Goal: Task Accomplishment & Management: Manage account settings

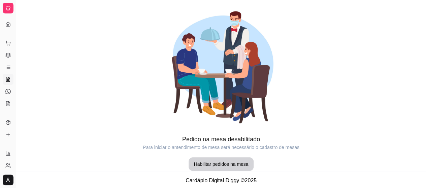
scroll to position [59, 0]
click at [7, 46] on icon at bounding box center [8, 44] width 4 height 4
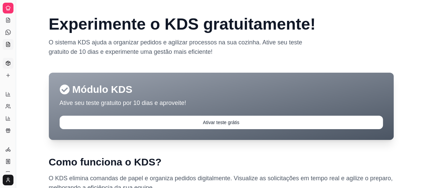
click at [8, 63] on polyline at bounding box center [8, 62] width 4 height 1
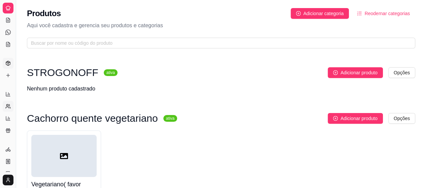
click at [5, 106] on link "Relatório de clientes" at bounding box center [8, 106] width 11 height 11
select select "30"
select select "HIGHEST_TOTAL_SPENT_WITH_ORDERS"
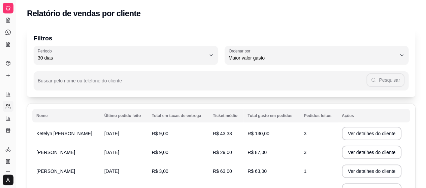
click at [11, 8] on div at bounding box center [8, 8] width 11 height 11
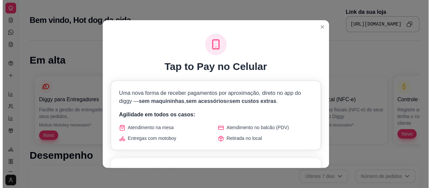
scroll to position [296, 0]
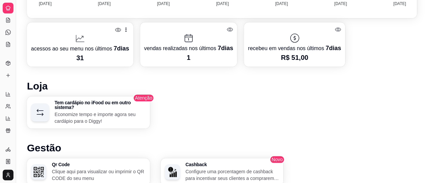
click at [103, 114] on p "Economize tempo e importe agora seu cardápio para o Diggy!" at bounding box center [100, 117] width 91 height 13
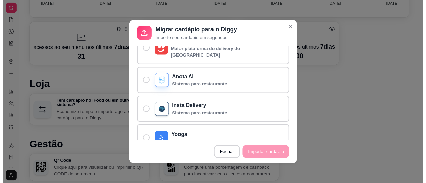
scroll to position [81, 0]
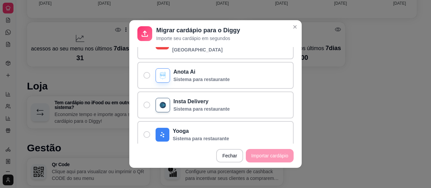
click at [294, 21] on header "Migrar cardápio para o Diggy Importe seu cardápio em segundos" at bounding box center [215, 33] width 172 height 27
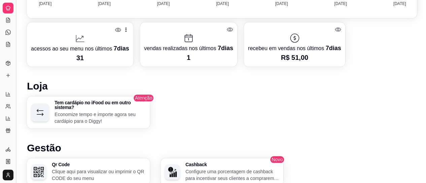
click at [13, 106] on button "Toggle Sidebar" at bounding box center [15, 91] width 5 height 183
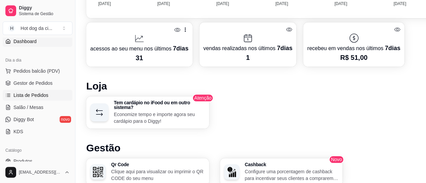
scroll to position [55, 0]
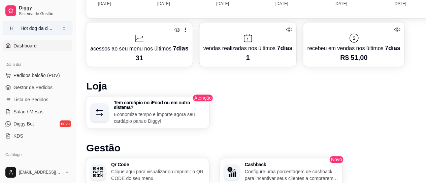
click at [67, 29] on button "H Hot dog da ci ..." at bounding box center [38, 28] width 70 height 13
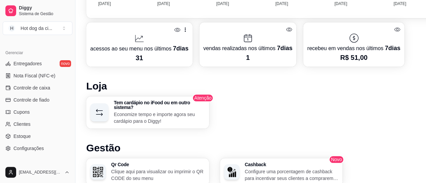
scroll to position [296, 0]
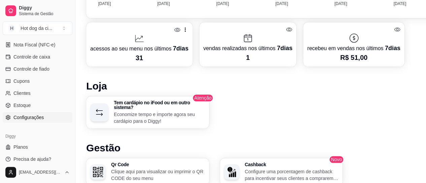
click at [33, 113] on link "Configurações" at bounding box center [38, 117] width 70 height 11
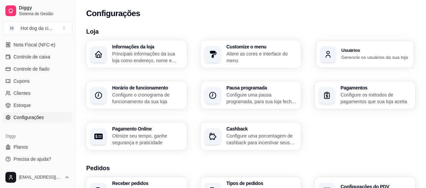
click at [388, 65] on div "Usuários Gerencie os usuários da sua loja" at bounding box center [365, 54] width 98 height 27
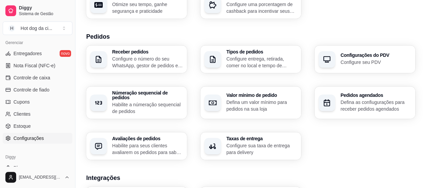
scroll to position [135, 0]
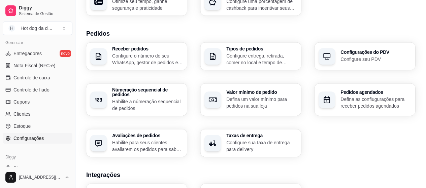
click at [422, 185] on div "Loja Informações da loja Principais informações da sua loja como endereço, nome…" at bounding box center [250, 106] width 351 height 437
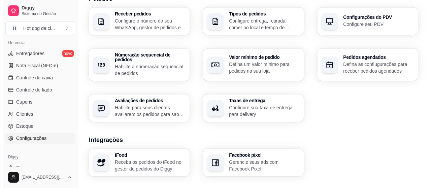
scroll to position [166, 0]
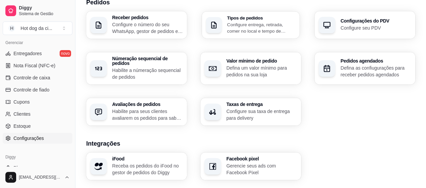
click at [264, 33] on p "Configure entrega, retirada, comer no local e tempo de entrega e de retirada" at bounding box center [261, 27] width 69 height 13
click at [265, 26] on p "Configure entrega, retirada, comer no local e tempo de entrega e de retirada" at bounding box center [261, 27] width 69 height 13
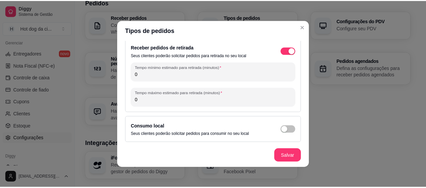
scroll to position [85, 0]
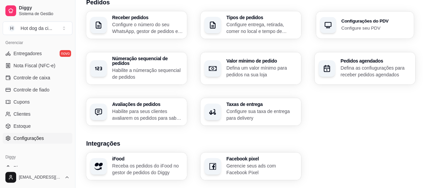
click at [349, 26] on p "Configure seu PDV" at bounding box center [375, 28] width 69 height 6
click at [126, 163] on p "Receba os pedidos do iFood no gestor de pedidos do Diggy" at bounding box center [147, 169] width 69 height 13
click at [105, 73] on div "Númeração sequencial de pedidos Habilite a númeração sequencial de pedidos" at bounding box center [137, 68] width 98 height 31
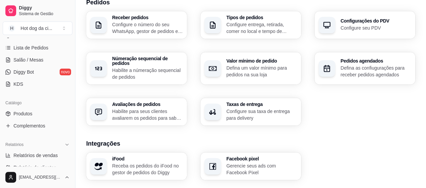
scroll to position [60, 0]
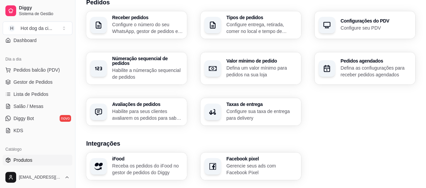
click at [36, 162] on link "Produtos" at bounding box center [38, 160] width 70 height 11
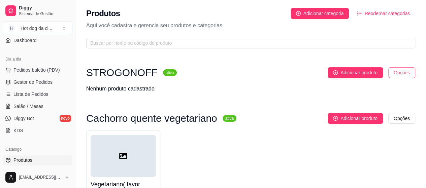
click at [403, 76] on html "Diggy Sistema de Gestão H Hot dog da ci ... Loja aberta Diggy Pro até 08/09 Ace…" at bounding box center [213, 94] width 426 height 188
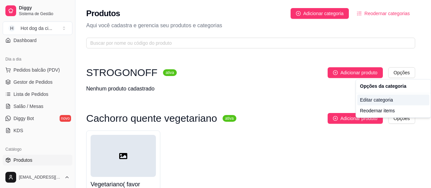
click at [370, 98] on div "Editar categoria" at bounding box center [393, 100] width 72 height 11
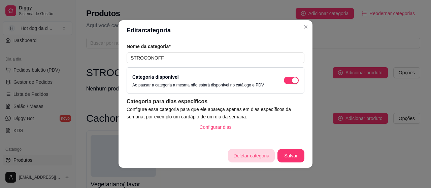
click at [244, 151] on button "Deletar categoria" at bounding box center [251, 155] width 47 height 13
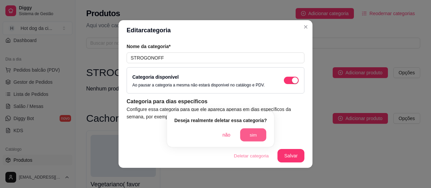
click at [244, 132] on button "sim" at bounding box center [253, 135] width 26 height 13
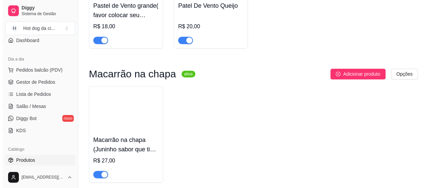
scroll to position [2362, 0]
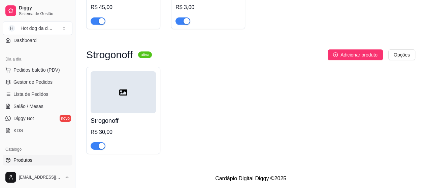
click at [107, 129] on div "R$ 30,00" at bounding box center [123, 132] width 65 height 8
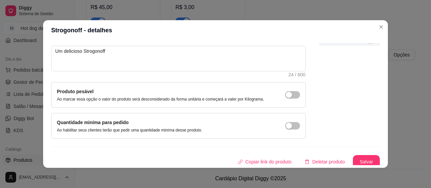
scroll to position [85, 0]
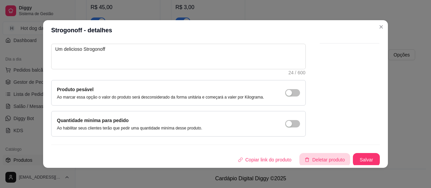
click at [312, 160] on button "Deletar produto" at bounding box center [324, 159] width 51 height 13
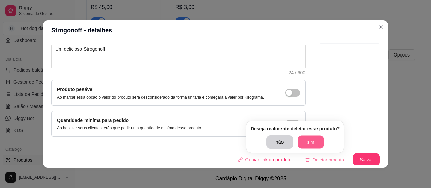
click at [304, 136] on button "sim" at bounding box center [311, 142] width 26 height 13
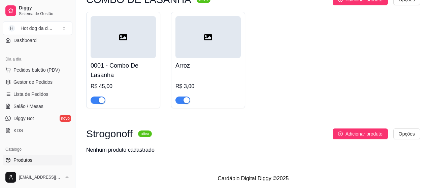
scroll to position [2283, 0]
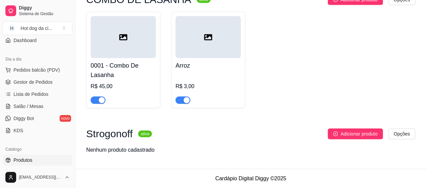
click at [173, 154] on div "Nenhum produto cadastrado" at bounding box center [250, 150] width 329 height 8
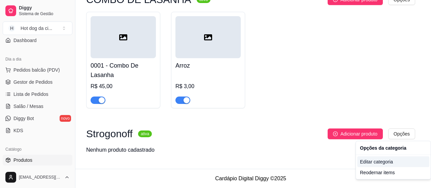
click at [362, 166] on div "Editar categoria" at bounding box center [393, 162] width 72 height 11
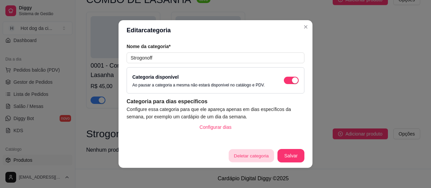
click at [239, 158] on button "Deletar categoria" at bounding box center [251, 156] width 45 height 13
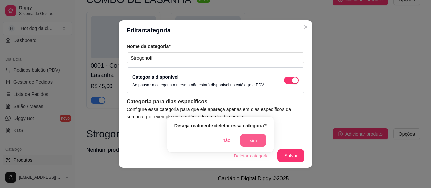
click at [250, 134] on button "sim" at bounding box center [253, 140] width 26 height 13
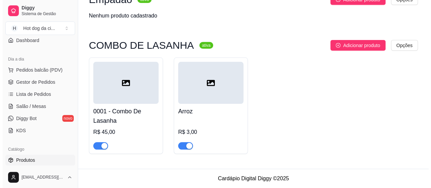
scroll to position [2237, 0]
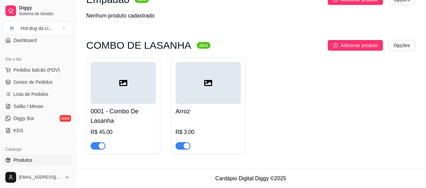
click at [228, 131] on div "R$ 3,00" at bounding box center [207, 132] width 65 height 8
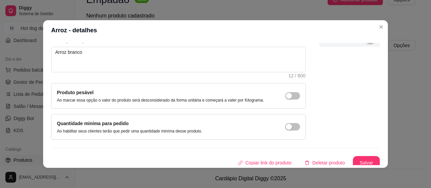
scroll to position [85, 0]
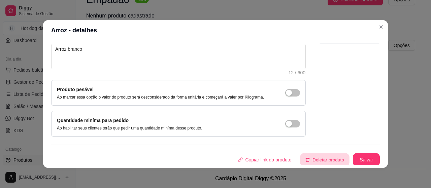
click at [330, 161] on button "Deletar produto" at bounding box center [324, 160] width 49 height 13
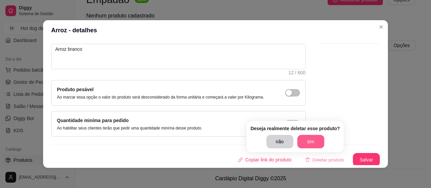
click at [308, 140] on button "sim" at bounding box center [310, 141] width 27 height 13
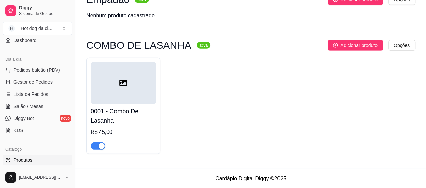
click at [139, 127] on div "0001 - Combo De Lasanha R$ 45,00" at bounding box center [123, 127] width 65 height 46
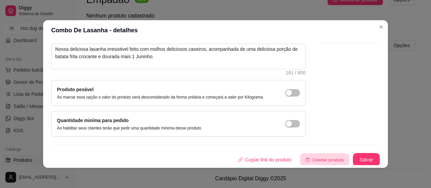
click at [309, 161] on button "Deletar produto" at bounding box center [324, 160] width 49 height 13
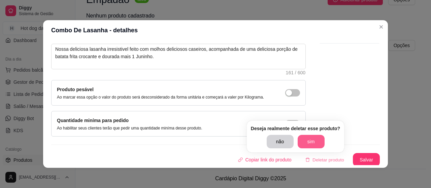
click at [302, 135] on button "sim" at bounding box center [311, 141] width 27 height 13
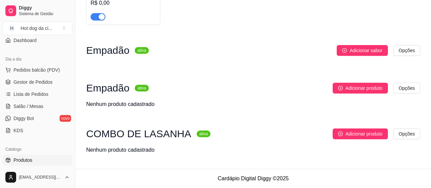
scroll to position [2148, 0]
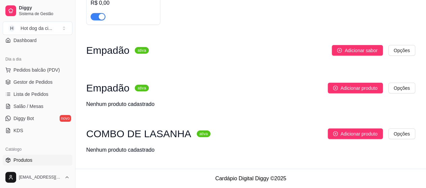
drag, startPoint x: 385, startPoint y: 137, endPoint x: 385, endPoint y: 116, distance: 20.5
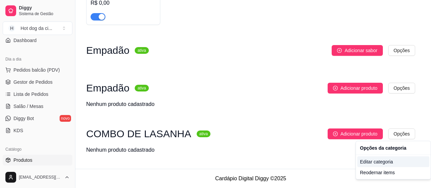
click at [377, 160] on div "Editar categoria" at bounding box center [393, 162] width 72 height 11
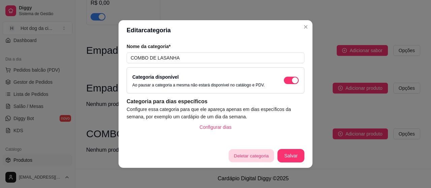
click at [236, 153] on button "Deletar categoria" at bounding box center [251, 156] width 45 height 13
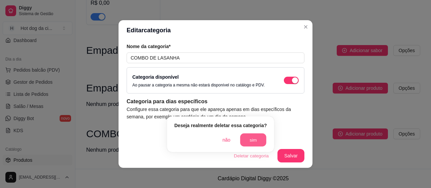
click at [248, 134] on button "sim" at bounding box center [253, 140] width 26 height 13
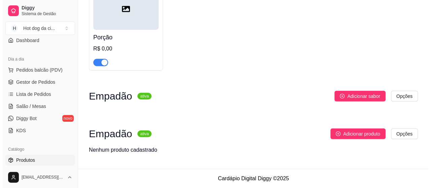
scroll to position [2102, 0]
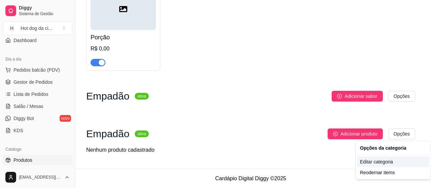
click at [375, 160] on div "Editar categoria" at bounding box center [393, 162] width 72 height 11
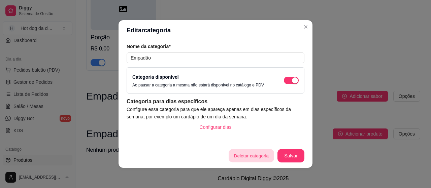
click at [257, 155] on button "Deletar categoria" at bounding box center [251, 156] width 45 height 13
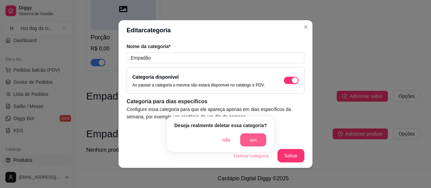
click at [249, 134] on button "sim" at bounding box center [253, 140] width 26 height 13
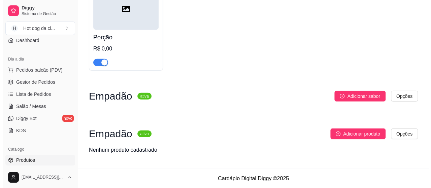
scroll to position [2057, 0]
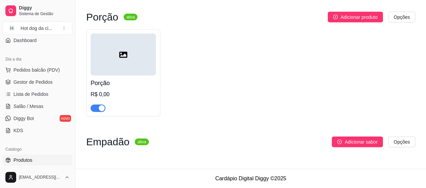
click at [124, 106] on div at bounding box center [123, 105] width 65 height 13
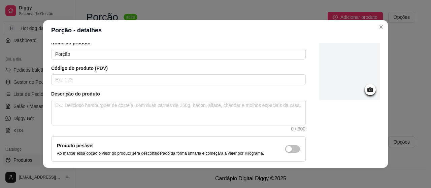
scroll to position [85, 0]
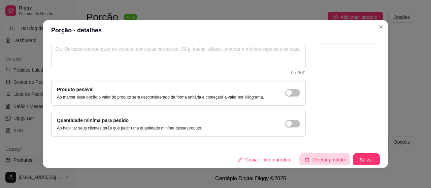
click at [317, 155] on button "Deletar produto" at bounding box center [324, 159] width 51 height 13
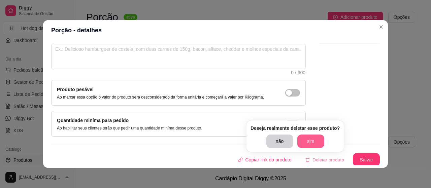
click at [304, 139] on button "sim" at bounding box center [310, 141] width 27 height 13
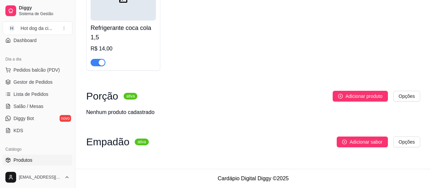
scroll to position [1977, 0]
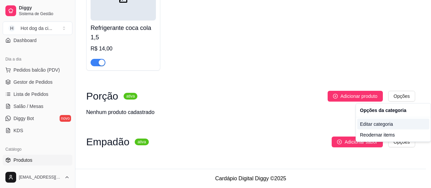
drag, startPoint x: 372, startPoint y: 129, endPoint x: 372, endPoint y: 124, distance: 5.8
click at [372, 124] on div "Editar categoria Reodernar items" at bounding box center [393, 130] width 72 height 22
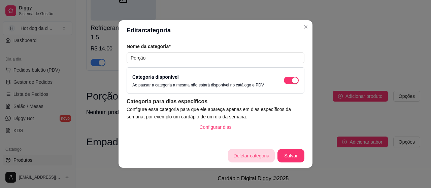
click at [248, 153] on button "Deletar categoria" at bounding box center [251, 155] width 47 height 13
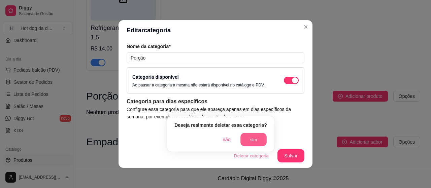
click at [246, 137] on button "sim" at bounding box center [253, 139] width 26 height 13
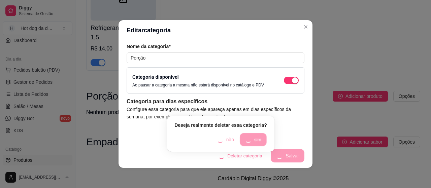
click at [246, 137] on div "não sim" at bounding box center [220, 139] width 93 height 13
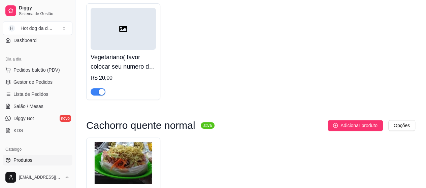
scroll to position [0, 0]
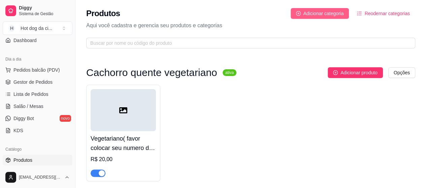
click at [308, 12] on span "Adicionar categoria" at bounding box center [323, 13] width 40 height 7
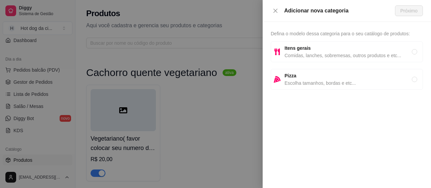
click at [250, 23] on div at bounding box center [215, 94] width 431 height 188
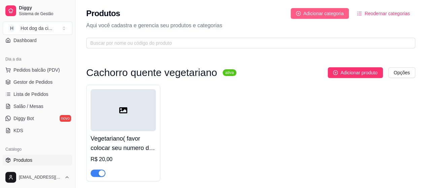
click at [319, 10] on span "Adicionar categoria" at bounding box center [323, 13] width 40 height 7
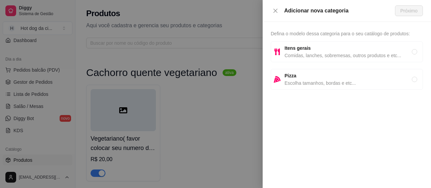
click at [343, 56] on span "Comidas, lanches, sobremesas, outros produtos e etc..." at bounding box center [348, 55] width 127 height 7
radio input "true"
click at [331, 51] on span "Itens gerais" at bounding box center [348, 47] width 127 height 7
click at [403, 10] on span "Próximo" at bounding box center [408, 10] width 17 height 7
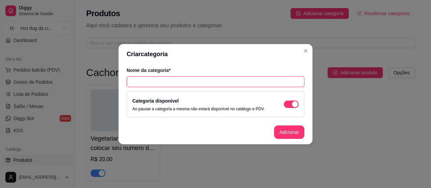
click at [169, 78] on input "text" at bounding box center [216, 81] width 178 height 11
type input "s"
type input "Strogonoff"
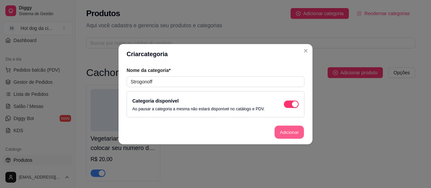
click at [298, 129] on button "Adicionar" at bounding box center [289, 132] width 30 height 13
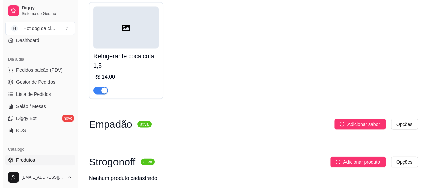
scroll to position [1958, 0]
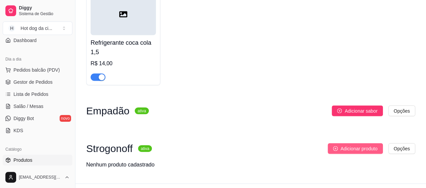
click at [369, 153] on span "Adicionar produto" at bounding box center [358, 148] width 37 height 7
click at [369, 154] on div at bounding box center [351, 146] width 62 height 158
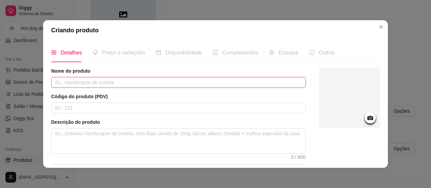
click at [144, 80] on input "text" at bounding box center [178, 82] width 255 height 11
type input "Strogonoff"
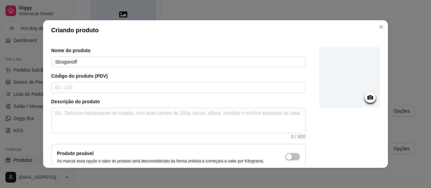
scroll to position [27, 0]
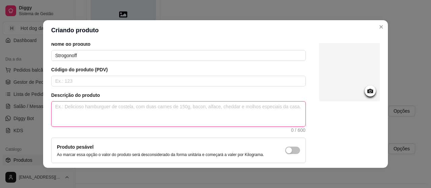
click at [225, 111] on textarea at bounding box center [179, 114] width 254 height 25
type textarea "u"
type textarea "um"
type textarea "um d"
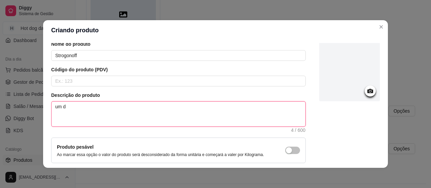
type textarea "um de"
type textarea "um del"
type textarea "um deli"
type textarea "um delic"
type textarea "um delici"
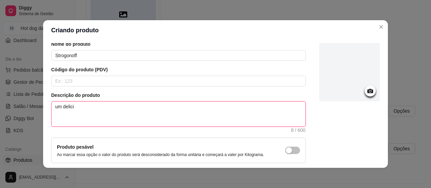
type textarea "um delicio"
type textarea "um delicios"
type textarea "um delicioso"
type textarea "um delicioso s"
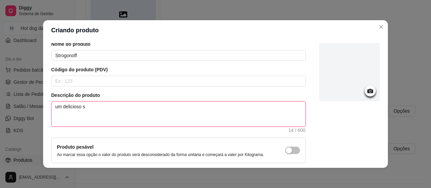
type textarea "um delicioso st"
type textarea "um delicioso str"
type textarea "um delicioso stro"
type textarea "um delicioso strog"
type textarea "um delicioso strogo"
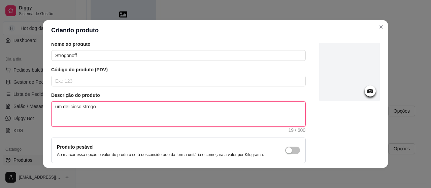
type textarea "um delicioso strogon"
type textarea "um delicioso strogono"
type textarea "um delicioso strogonof"
type textarea "um delicioso strogonoff"
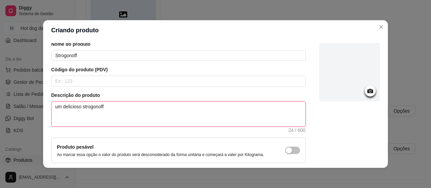
type textarea "um delicioso strogonoff e"
type textarea "um delicioso strogonoff em"
type textarea "um delicioso strogonoff em c"
type textarea "um delicioso strogonoff em cu"
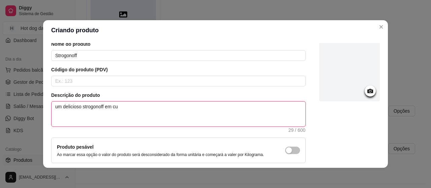
type textarea "um delicioso strogonoff em cub"
type textarea "um delicioso strogonoff em cubo"
type textarea "um delicioso strogonoff em cubos"
type textarea "um delicioso strogonoff em cubos d"
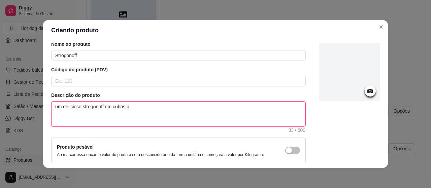
type textarea "um delicioso strogonoff em cubos de"
type textarea "um delicioso strogonoff em cubos de f"
type textarea "um delicioso strogonoff em cubos de fr"
type textarea "um delicioso strogonoff em cubos de fra"
type textarea "um delicioso strogonoff em cubos de fran"
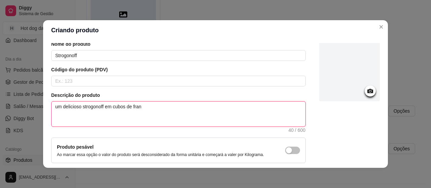
type textarea "um delicioso strogonoff em cubos de frang"
type textarea "um delicioso strogonoff em cubos de frango"
type textarea "um delicioso strogonoff em cubos de frango c"
type textarea "um delicioso strogonoff em cubos de frango co"
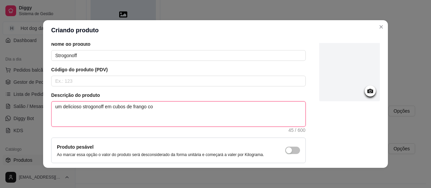
type textarea "um delicioso strogonoff em cubos de frango com"
type textarea "um delicioso strogonoff em cubos de frango com u"
type textarea "um delicioso strogonoff em cubos de frango com um"
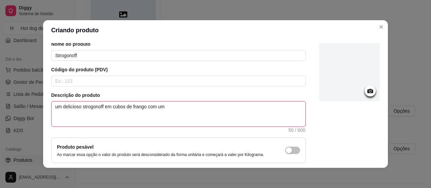
type textarea "um delicioso strogonoff em cubos de frango com um d"
type textarea "um delicioso strogonoff em cubos de frango com um de"
type textarea "um delicioso strogonoff em cubos de frango com um del"
type textarea "um delicioso strogonoff em cubos de frango com um deli"
type textarea "um delicioso strogonoff em cubos de frango com um delic"
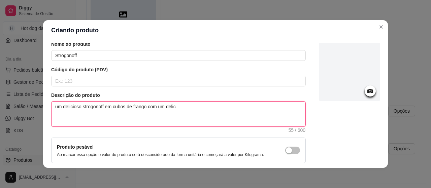
type textarea "um delicioso strogonoff em cubos de frango com um delici"
type textarea "um delicioso strogonoff em cubos de frango com um delicio"
type textarea "um delicioso strogonoff em cubos de frango com um delicios"
type textarea "um delicioso strogonoff em cubos de frango com um delicioso"
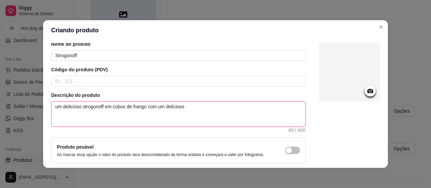
type textarea "um delicioso strogonoff em cubos de frango com um delicioso m"
type textarea "um delicioso strogonoff em cubos de frango com um delicioso mo"
type textarea "um delicioso strogonoff em cubos de frango com um delicioso mol"
type textarea "um delicioso strogonoff em cubos de frango com um delicioso molh"
type textarea "um delicioso strogonoff em cubos de frango com um delicioso molho"
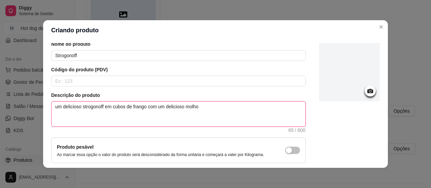
type textarea "um delicioso strogonoff em cubos de frango com um delicioso molhob"
type textarea "um delicioso strogonoff em cubos de frango com um delicioso molho"
type textarea "um delicioso strogonoff em cubos de frango com um delicioso molho c"
type textarea "um delicioso strogonoff em cubos de frango com um delicioso molho ca"
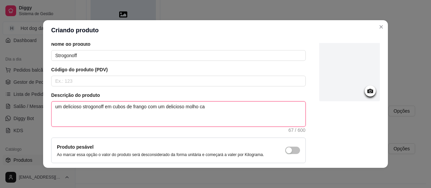
type textarea "um delicioso strogonoff em cubos de frango com um delicioso molho car"
type textarea "um delicioso strogonoff em cubos de frango com um delicioso molho ca"
type textarea "um delicioso strogonoff em cubos de frango com um delicioso molho cas"
type textarea "um delicioso strogonoff em cubos de frango com um delicioso molho case"
type textarea "um delicioso strogonoff em cubos de frango com um delicioso molho casei"
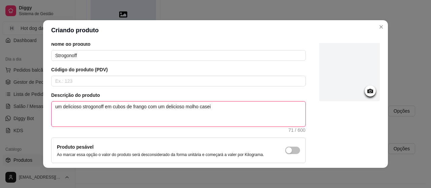
type textarea "um delicioso strogonoff em cubos de frango com um delicioso molho caseir"
type textarea "um delicioso strogonoff em cubos de frango com um delicioso molho caseiro"
type textarea "um delicioso strogonoff em cubos de frango com um delicioso molho caseiro,"
type textarea "um delicioso strogonoff em cubos de frango com um delicioso molho caseiro, a"
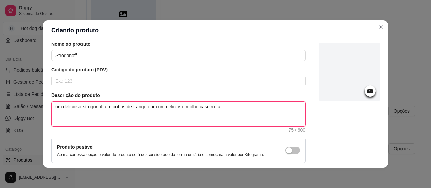
type textarea "um delicioso strogonoff em cubos de frango com um delicioso molho caseiro, ac"
type textarea "um delicioso strogonoff em cubos de frango com um delicioso molho caseiro, aco"
type textarea "um delicioso strogonoff em cubos de frango com um delicioso molho caseiro, acom"
type textarea "um delicioso strogonoff em cubos de frango com um delicioso molho caseiro, acomp"
type textarea "um delicioso strogonoff em cubos de frango com um delicioso molho caseiro, acom…"
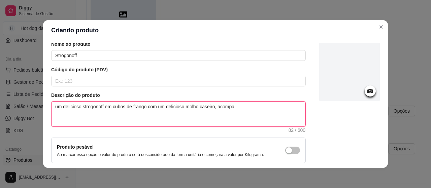
type textarea "um delicioso strogonoff em cubos de frango com um delicioso molho caseiro, acom…"
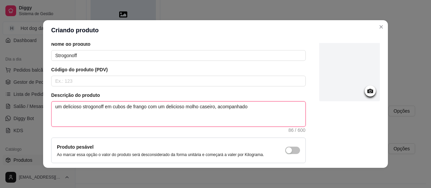
type textarea "um delicioso strogonoff em cubos de frango com um delicioso molho caseiro, acom…"
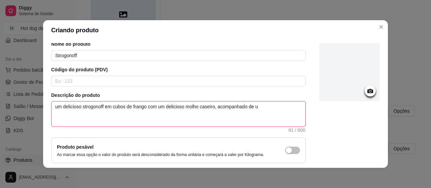
type textarea "um delicioso strogonoff em cubos de frango com um delicioso molho caseiro, acom…"
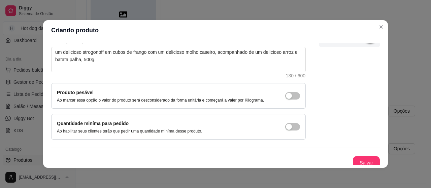
scroll to position [85, 0]
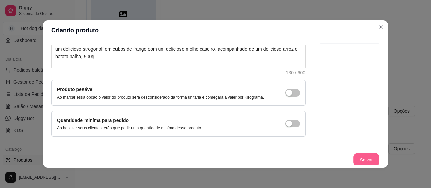
click at [361, 160] on button "Salvar" at bounding box center [366, 160] width 26 height 13
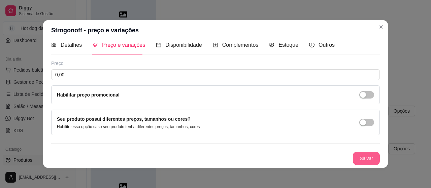
scroll to position [7, 0]
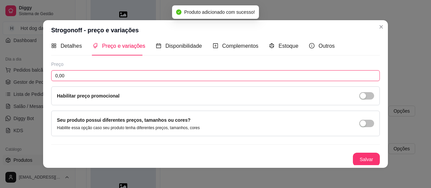
click at [285, 78] on input "0,00" at bounding box center [215, 75] width 329 height 11
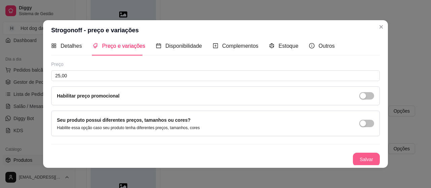
click at [355, 159] on button "Salvar" at bounding box center [366, 159] width 27 height 13
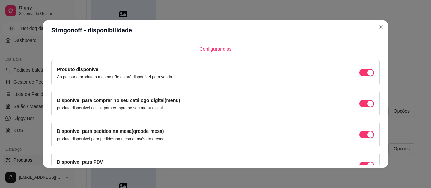
scroll to position [88, 0]
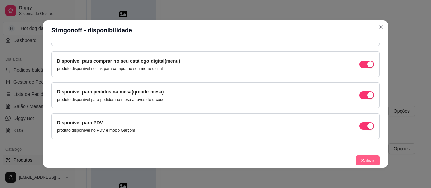
click at [361, 159] on span "Salvar" at bounding box center [367, 160] width 13 height 7
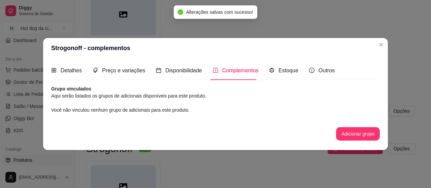
scroll to position [0, 0]
click at [178, 76] on div "Disponibilidade" at bounding box center [179, 70] width 46 height 19
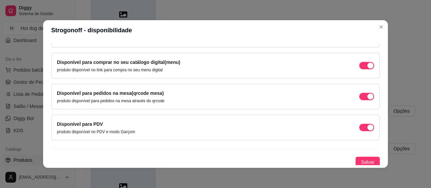
scroll to position [88, 0]
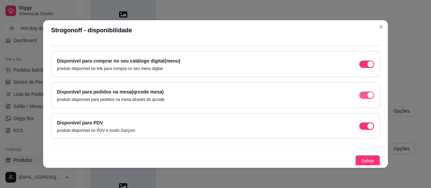
click at [359, 37] on span "button" at bounding box center [366, 33] width 15 height 7
click at [361, 157] on span "Salvar" at bounding box center [367, 160] width 13 height 7
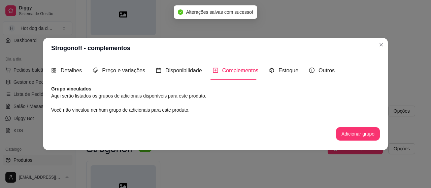
scroll to position [0, 0]
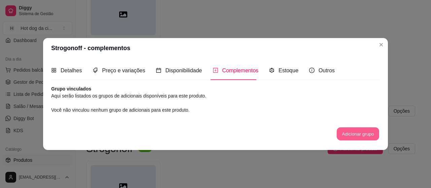
click at [343, 135] on button "Adicionar grupo" at bounding box center [358, 134] width 42 height 13
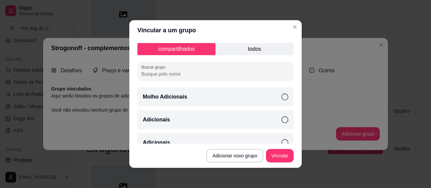
click at [194, 72] on input "Buscar grupo" at bounding box center [215, 74] width 148 height 7
click at [226, 154] on button "Adicionar novo grupo" at bounding box center [234, 155] width 57 height 13
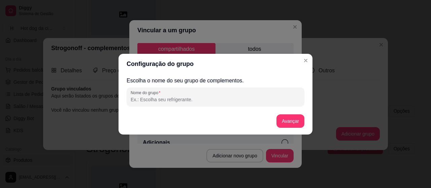
click at [205, 97] on input "Nome do grupo" at bounding box center [216, 99] width 170 height 7
click at [286, 122] on button "Avançar" at bounding box center [290, 120] width 27 height 13
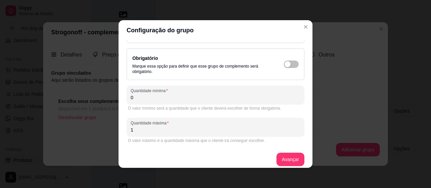
scroll to position [36, 0]
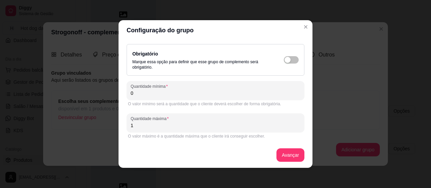
click at [244, 126] on input "1" at bounding box center [216, 125] width 170 height 7
click at [218, 127] on input "1" at bounding box center [216, 125] width 170 height 7
click at [288, 151] on button "Avançar" at bounding box center [290, 155] width 27 height 13
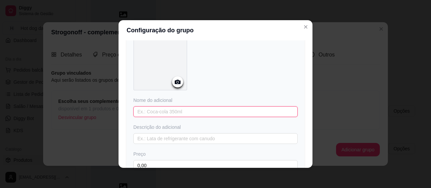
click at [219, 113] on input "text" at bounding box center [215, 111] width 164 height 11
click at [303, 26] on icon "Close" at bounding box center [305, 26] width 5 height 5
click at [303, 27] on icon "Close" at bounding box center [305, 26] width 5 height 5
click at [236, 109] on input "text" at bounding box center [215, 111] width 164 height 11
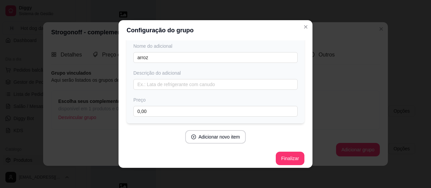
scroll to position [93, 0]
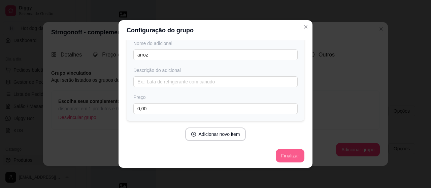
click at [283, 157] on button "Finalizar" at bounding box center [290, 155] width 29 height 13
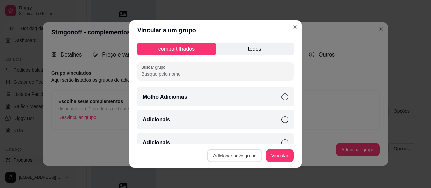
click at [230, 154] on button "Adicionar novo grupo" at bounding box center [234, 156] width 55 height 13
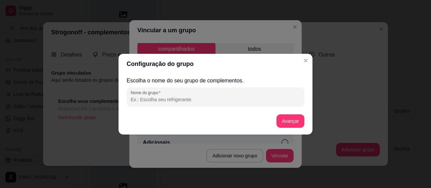
click at [203, 99] on input "Nome do grupo" at bounding box center [216, 99] width 170 height 7
click at [292, 122] on button "Avançar" at bounding box center [290, 120] width 27 height 13
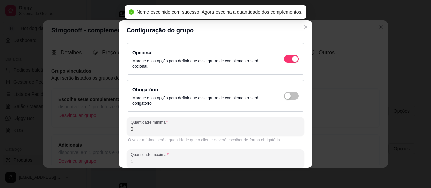
click at [151, 164] on input "1" at bounding box center [216, 161] width 170 height 7
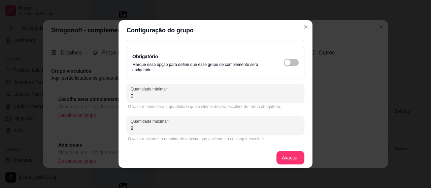
scroll to position [36, 0]
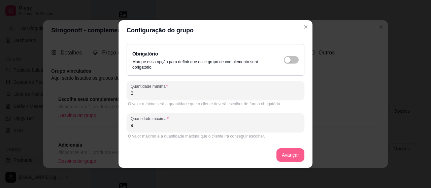
click at [287, 154] on button "Avançar" at bounding box center [290, 154] width 28 height 13
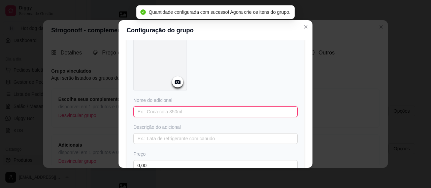
click at [166, 110] on input "text" at bounding box center [215, 111] width 164 height 11
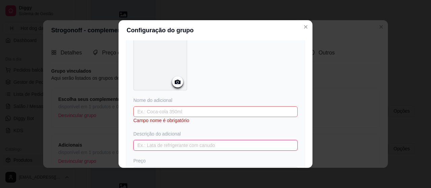
click at [159, 140] on input "text" at bounding box center [215, 145] width 164 height 11
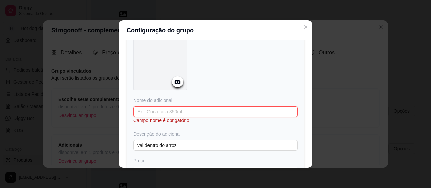
click at [188, 111] on input "text" at bounding box center [215, 111] width 164 height 11
click at [188, 111] on input "M" at bounding box center [215, 111] width 164 height 11
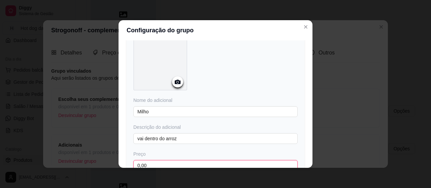
click at [168, 166] on input "0,00" at bounding box center [215, 165] width 164 height 11
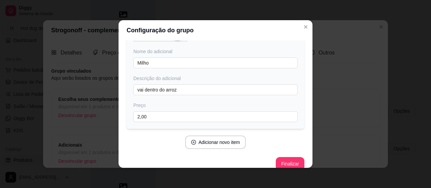
scroll to position [93, 0]
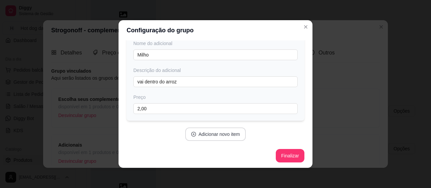
click at [213, 130] on button "Adicionar novo item" at bounding box center [215, 134] width 61 height 13
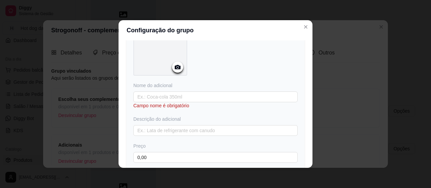
scroll to position [255, 0]
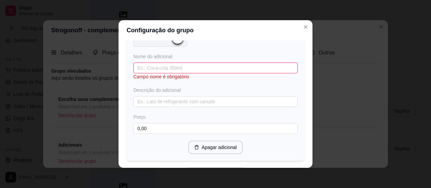
click at [182, 64] on input "text" at bounding box center [215, 68] width 164 height 11
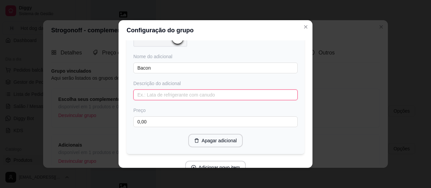
click at [169, 96] on input "text" at bounding box center [215, 95] width 164 height 11
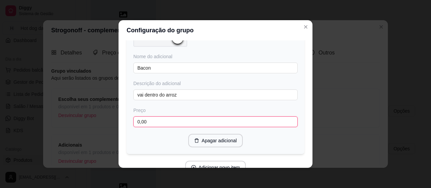
click at [173, 124] on input "0,00" at bounding box center [215, 122] width 164 height 11
click at [227, 164] on button "Adicionar novo item" at bounding box center [215, 167] width 59 height 13
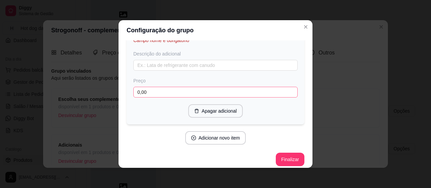
scroll to position [467, 0]
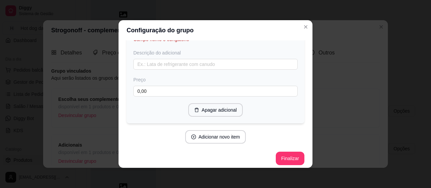
click at [308, 39] on header "Configuração do grupo" at bounding box center [216, 30] width 194 height 20
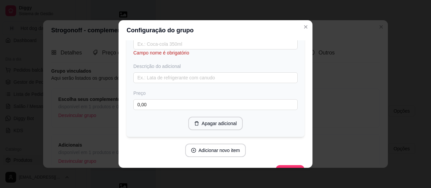
scroll to position [440, 0]
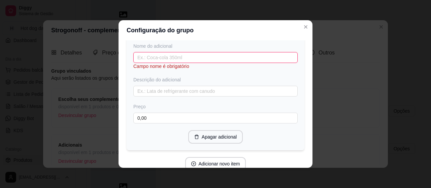
click at [212, 52] on input "text" at bounding box center [215, 57] width 164 height 11
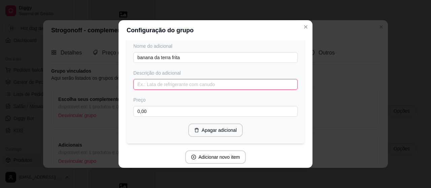
click at [208, 80] on input "text" at bounding box center [215, 84] width 164 height 11
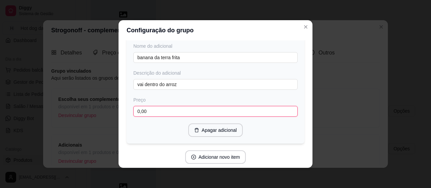
click at [180, 109] on input "0,00" at bounding box center [215, 111] width 164 height 11
click at [205, 155] on button "Adicionar novo item" at bounding box center [215, 157] width 59 height 13
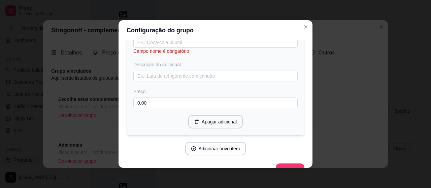
scroll to position [627, 0]
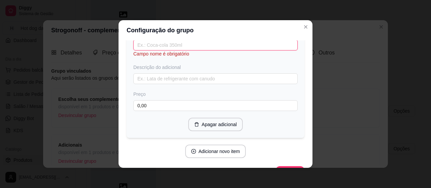
click at [260, 42] on input "text" at bounding box center [215, 45] width 164 height 11
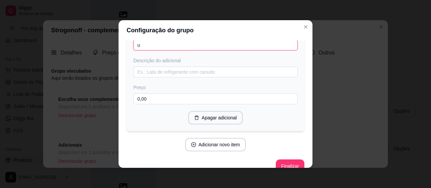
scroll to position [624, 0]
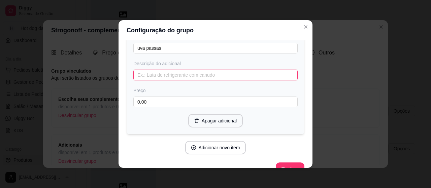
click at [221, 70] on input "text" at bounding box center [215, 75] width 164 height 11
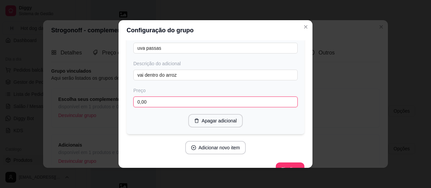
click at [190, 97] on input "0,00" at bounding box center [215, 102] width 164 height 11
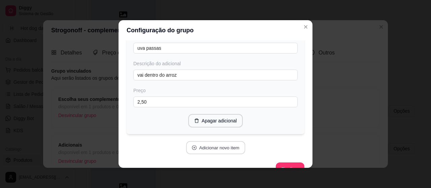
click at [204, 142] on button "Adicionar novo item" at bounding box center [215, 147] width 59 height 13
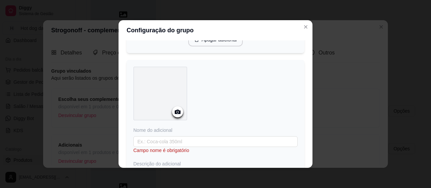
scroll to position [718, 0]
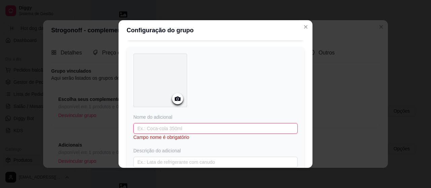
click at [212, 123] on input "text" at bounding box center [215, 128] width 164 height 11
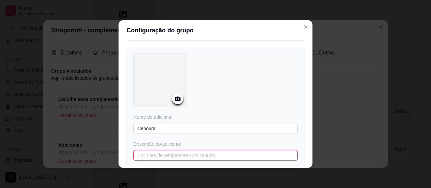
click at [180, 154] on input "text" at bounding box center [215, 155] width 164 height 11
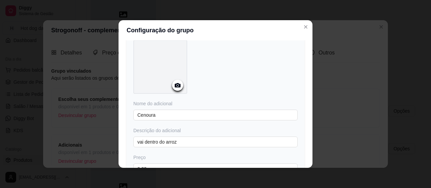
scroll to position [745, 0]
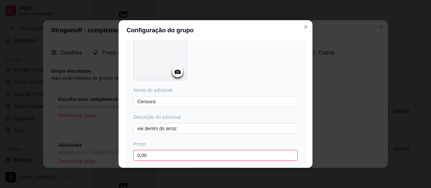
click at [229, 150] on input "0,00" at bounding box center [215, 155] width 164 height 11
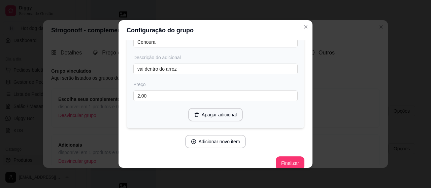
scroll to position [807, 0]
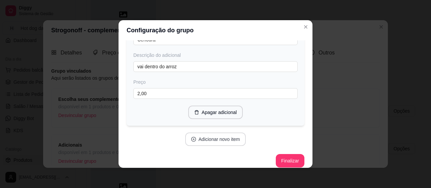
click at [212, 138] on button "Adicionar novo item" at bounding box center [215, 139] width 61 height 13
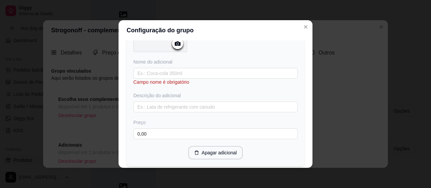
scroll to position [955, 0]
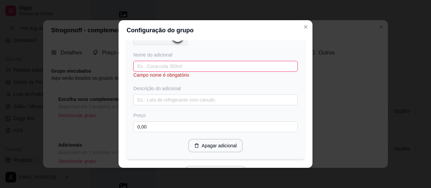
click at [209, 62] on input "text" at bounding box center [215, 66] width 164 height 11
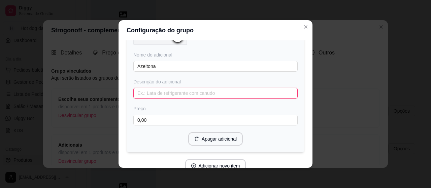
click at [232, 88] on input "text" at bounding box center [215, 93] width 164 height 11
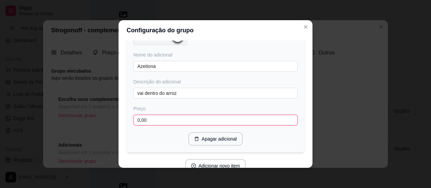
click at [206, 115] on input "0,00" at bounding box center [215, 120] width 164 height 11
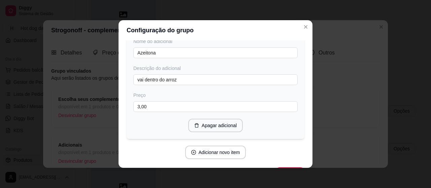
scroll to position [981, 0]
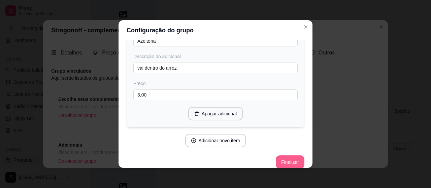
click at [279, 156] on button "Finalizar" at bounding box center [290, 162] width 29 height 13
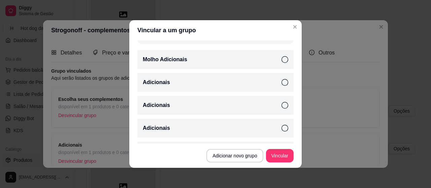
scroll to position [0, 0]
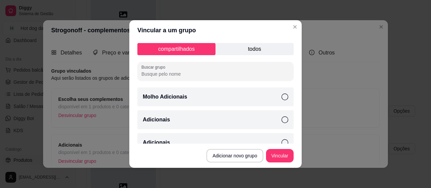
click at [262, 49] on p "todos" at bounding box center [254, 49] width 78 height 12
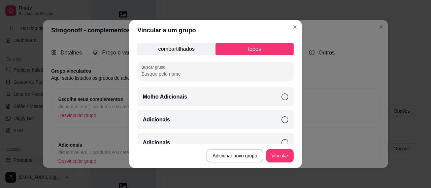
scroll to position [881, 0]
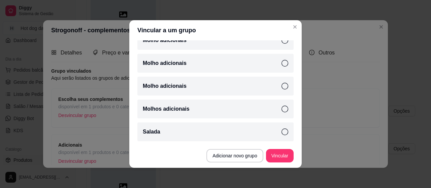
click at [297, 23] on header "Vincular a um grupo" at bounding box center [215, 30] width 172 height 20
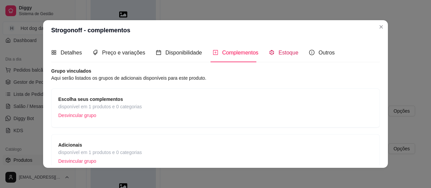
click at [283, 54] on span "Estoque" at bounding box center [288, 53] width 20 height 6
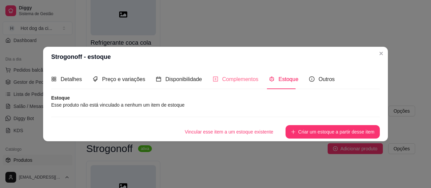
click at [221, 72] on div "Complementos" at bounding box center [236, 79] width 46 height 19
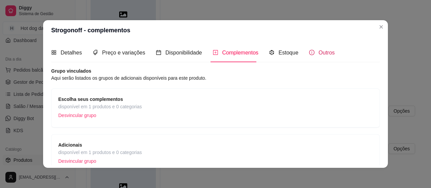
click at [319, 50] on span "Outros" at bounding box center [327, 53] width 16 height 6
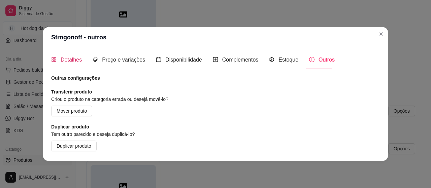
click at [70, 60] on span "Detalhes" at bounding box center [71, 60] width 21 height 6
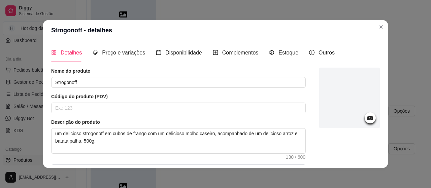
scroll to position [85, 0]
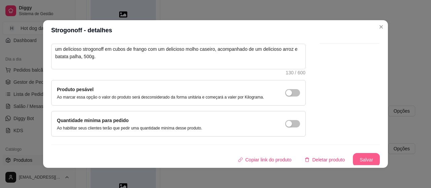
click at [363, 158] on button "Salvar" at bounding box center [366, 159] width 27 height 13
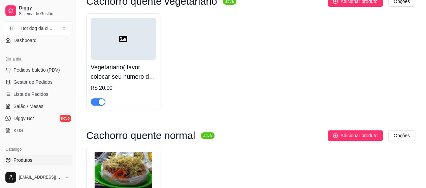
scroll to position [0, 0]
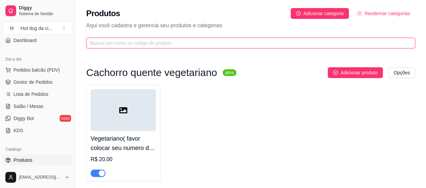
click at [318, 43] on input "text" at bounding box center [248, 42] width 316 height 7
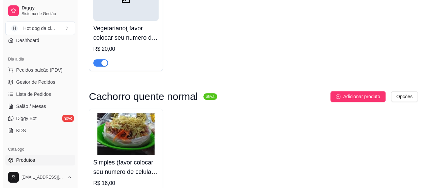
scroll to position [117, 0]
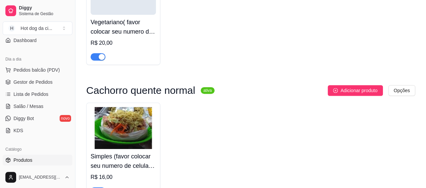
click at [117, 127] on img at bounding box center [123, 128] width 65 height 42
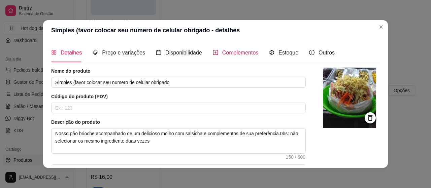
click at [230, 55] on span "Complementos" at bounding box center [240, 53] width 36 height 6
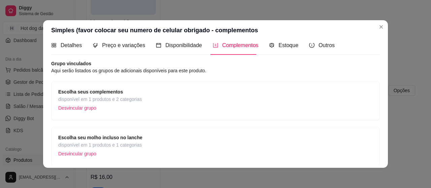
scroll to position [0, 0]
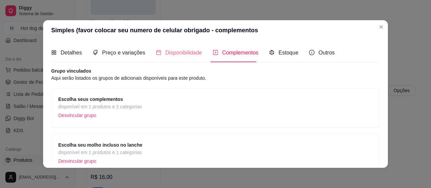
click at [179, 47] on div "Disponibilidade" at bounding box center [179, 52] width 46 height 19
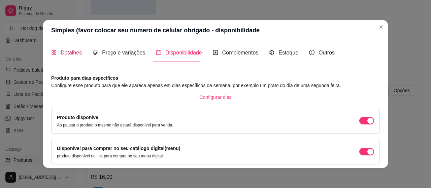
click at [57, 50] on div "Detalhes" at bounding box center [66, 52] width 31 height 8
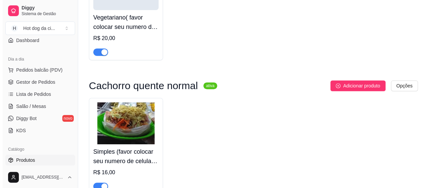
scroll to position [103, 0]
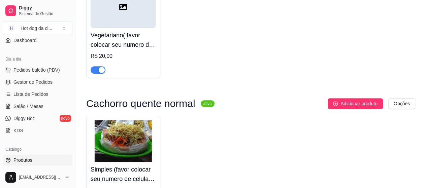
click at [137, 160] on img at bounding box center [123, 141] width 65 height 42
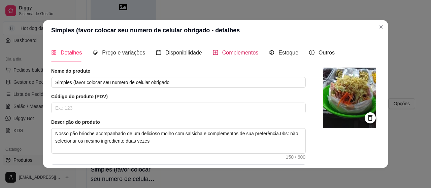
click at [236, 52] on span "Complementos" at bounding box center [240, 53] width 36 height 6
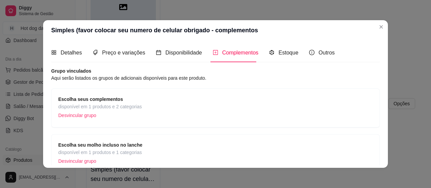
click at [121, 114] on p "Desvincular grupo" at bounding box center [100, 115] width 84 height 10
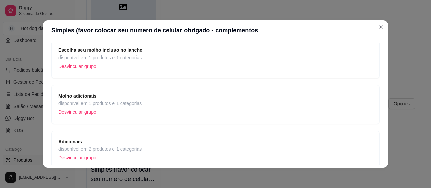
scroll to position [126, 0]
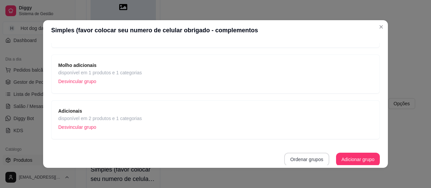
click at [288, 157] on button "Ordenar grupos" at bounding box center [306, 159] width 45 height 13
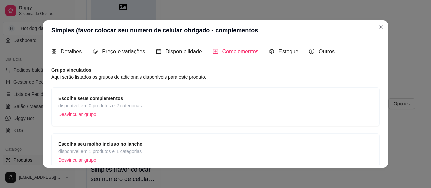
scroll to position [0, 0]
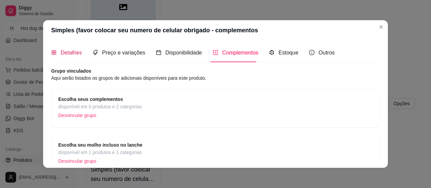
click at [68, 56] on span "Detalhes" at bounding box center [71, 53] width 21 height 6
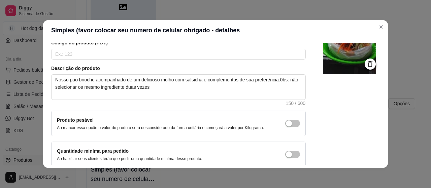
scroll to position [67, 0]
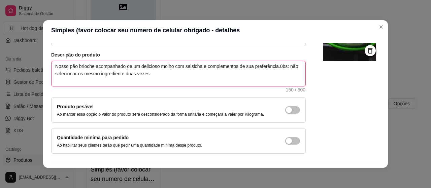
click at [210, 84] on textarea "Nosso pão brioche acompanhado de um delicioso molho com salsicha e complementos…" at bounding box center [179, 73] width 254 height 25
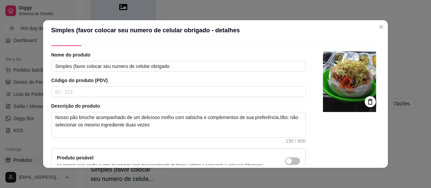
scroll to position [0, 0]
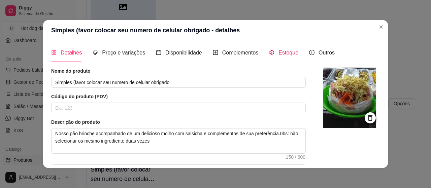
click at [276, 56] on div "Estoque" at bounding box center [283, 52] width 29 height 8
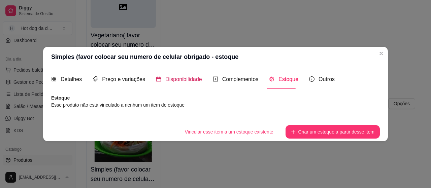
click at [186, 81] on span "Disponibilidade" at bounding box center [183, 79] width 37 height 6
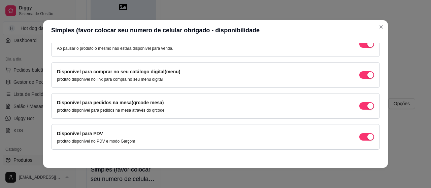
scroll to position [88, 0]
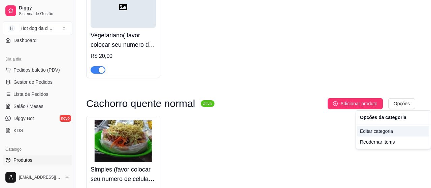
click at [369, 130] on div "Editar categoria" at bounding box center [393, 131] width 72 height 11
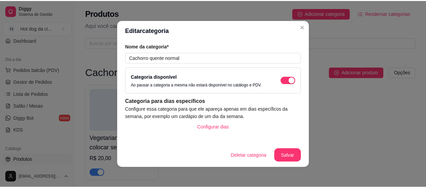
scroll to position [113, 0]
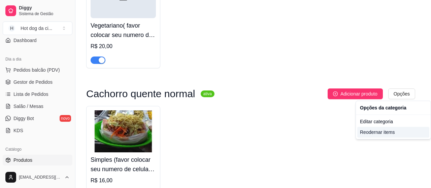
click at [367, 132] on div "Reodernar items" at bounding box center [393, 132] width 72 height 11
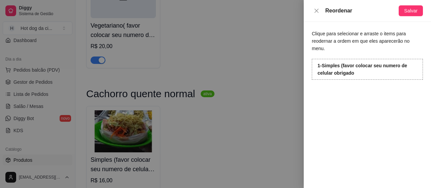
click at [322, 12] on div "Reordenar" at bounding box center [355, 11] width 87 height 8
click at [319, 11] on icon "close" at bounding box center [316, 10] width 5 height 5
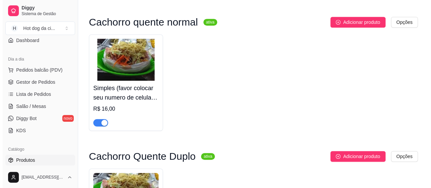
scroll to position [198, 0]
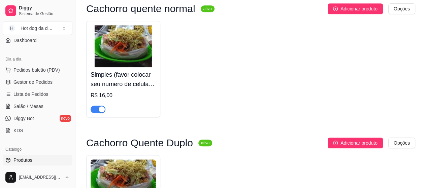
click at [114, 87] on h4 "Simples (favor colocar seu numero de celular obrigado" at bounding box center [123, 79] width 65 height 19
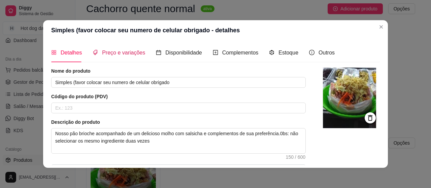
click at [118, 54] on span "Preço e variações" at bounding box center [123, 53] width 43 height 6
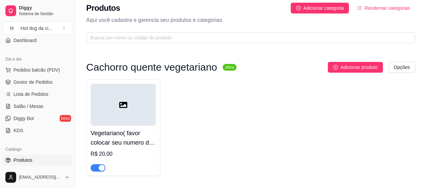
scroll to position [0, 0]
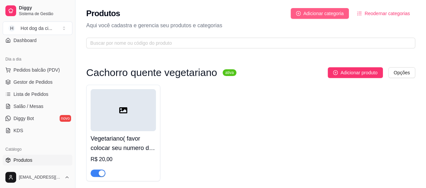
click at [328, 15] on span "Adicionar categoria" at bounding box center [323, 13] width 40 height 7
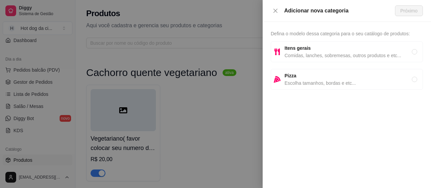
click at [337, 45] on span "Itens gerais" at bounding box center [348, 47] width 127 height 7
click at [408, 10] on span "Próximo" at bounding box center [408, 10] width 17 height 7
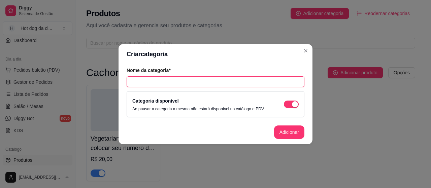
click at [189, 81] on input "text" at bounding box center [216, 81] width 178 height 11
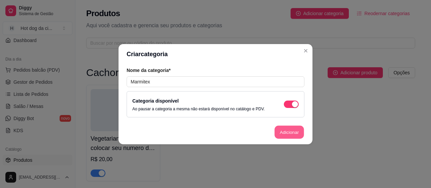
click at [292, 128] on button "Adicionar" at bounding box center [289, 132] width 30 height 13
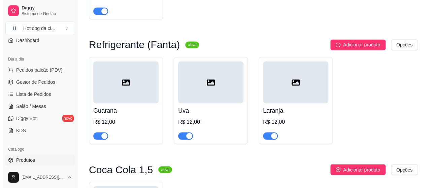
scroll to position [2094, 0]
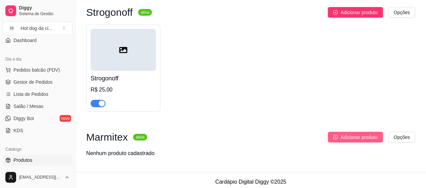
click at [359, 141] on span "Adicionar produto" at bounding box center [358, 137] width 37 height 7
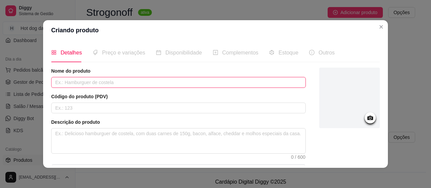
click at [125, 81] on input "text" at bounding box center [178, 82] width 255 height 11
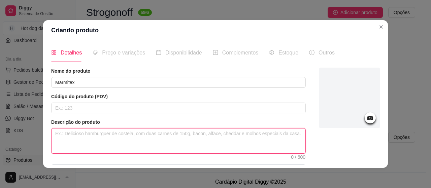
click at [111, 136] on textarea at bounding box center [179, 141] width 254 height 25
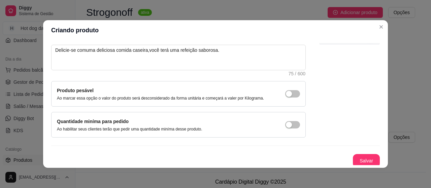
scroll to position [85, 0]
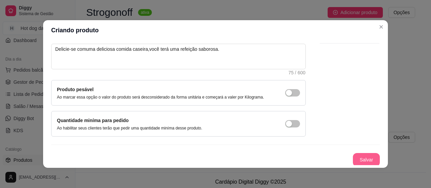
click at [353, 154] on button "Salvar" at bounding box center [366, 159] width 27 height 13
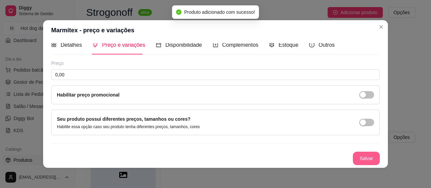
scroll to position [7, 0]
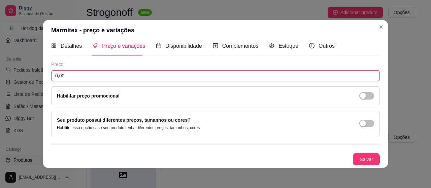
click at [235, 71] on input "0,00" at bounding box center [215, 75] width 329 height 11
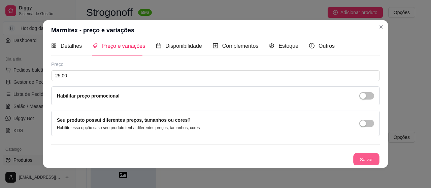
click at [362, 158] on button "Salvar" at bounding box center [366, 159] width 26 height 13
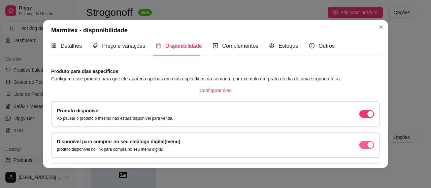
click at [367, 117] on div "button" at bounding box center [370, 114] width 6 height 6
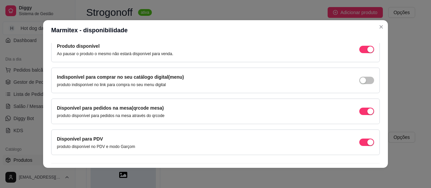
scroll to position [74, 0]
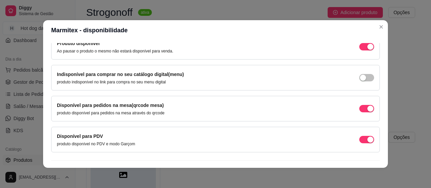
click at [359, 102] on div "Disponível para pedidos na mesa(qrcode mesa) produto disponível para pedidos na…" at bounding box center [215, 109] width 317 height 14
click at [359, 51] on span "button" at bounding box center [366, 46] width 15 height 7
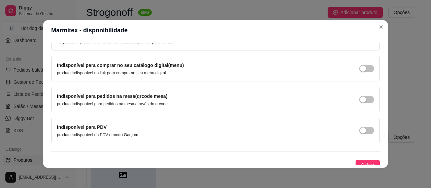
scroll to position [88, 0]
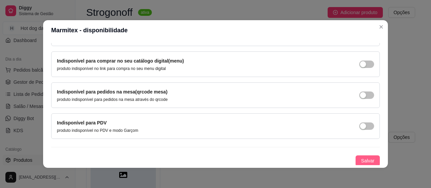
click at [361, 159] on span "Salvar" at bounding box center [367, 160] width 13 height 7
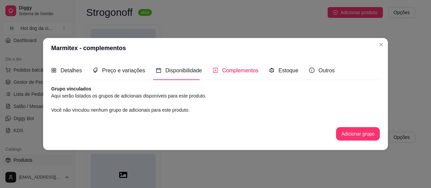
scroll to position [0, 0]
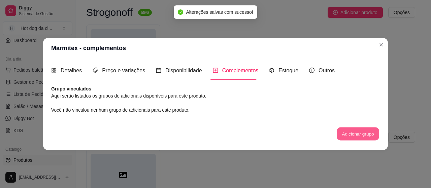
click at [351, 136] on button "Adicionar grupo" at bounding box center [358, 134] width 42 height 13
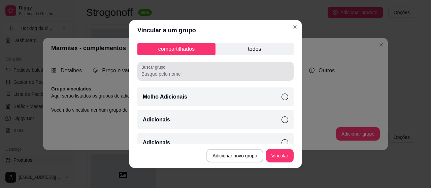
click at [229, 70] on div at bounding box center [215, 71] width 148 height 13
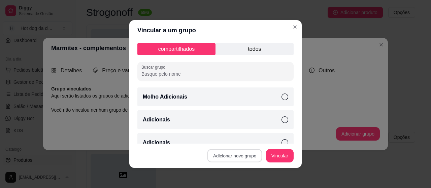
click at [233, 154] on button "Adicionar novo grupo" at bounding box center [234, 156] width 55 height 13
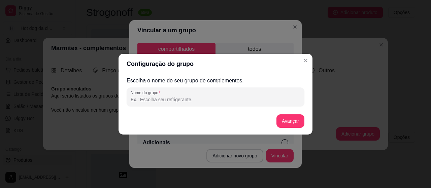
click at [192, 98] on input "Nome do grupo" at bounding box center [216, 99] width 170 height 7
click at [284, 123] on button "Avançar" at bounding box center [290, 120] width 27 height 13
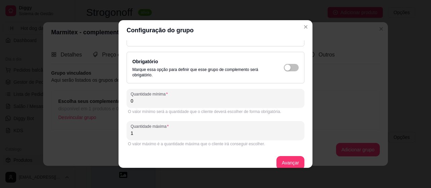
scroll to position [36, 0]
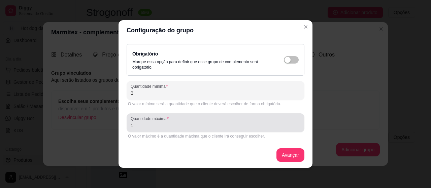
click at [201, 123] on input "1" at bounding box center [216, 125] width 170 height 7
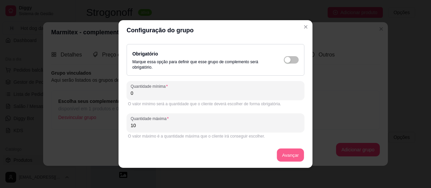
click at [284, 155] on button "Avançar" at bounding box center [290, 155] width 27 height 13
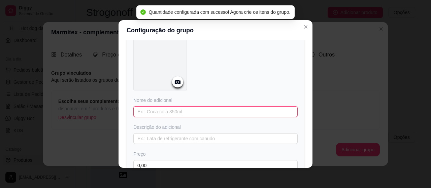
click at [203, 114] on input "text" at bounding box center [215, 111] width 164 height 11
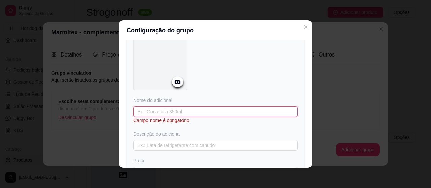
click at [184, 110] on input "text" at bounding box center [215, 111] width 164 height 11
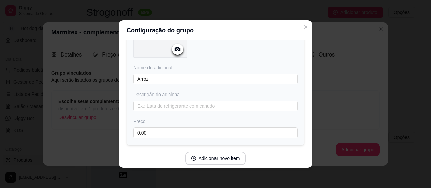
scroll to position [93, 0]
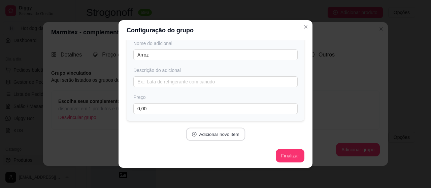
click at [209, 133] on button "Adicionar novo item" at bounding box center [215, 134] width 59 height 13
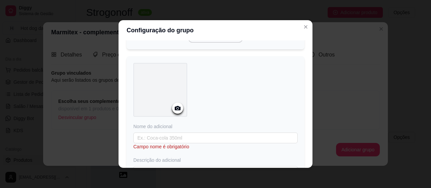
scroll to position [187, 0]
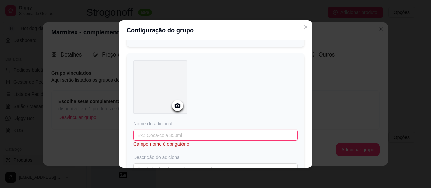
click at [232, 135] on input "text" at bounding box center [215, 135] width 164 height 11
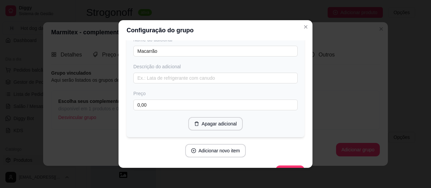
scroll to position [287, 0]
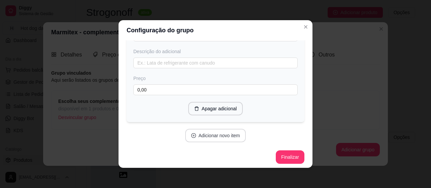
click at [191, 135] on icon "plus-circle" at bounding box center [193, 135] width 5 height 5
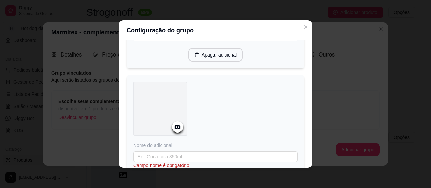
scroll to position [354, 0]
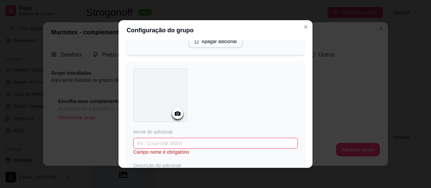
click at [249, 142] on input "text" at bounding box center [215, 143] width 164 height 11
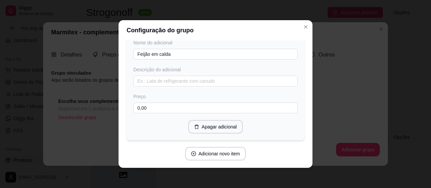
scroll to position [448, 0]
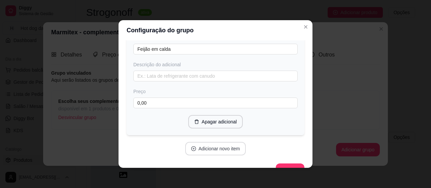
click at [228, 144] on button "Adicionar novo item" at bounding box center [215, 148] width 61 height 13
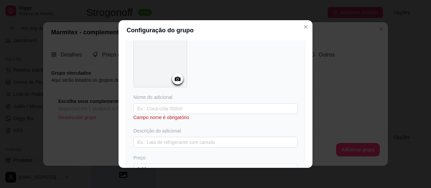
scroll to position [569, 0]
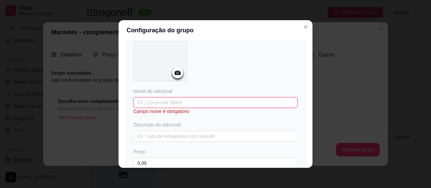
click at [256, 98] on input "text" at bounding box center [215, 102] width 164 height 11
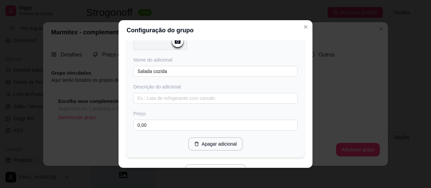
scroll to position [623, 0]
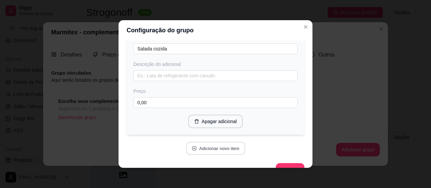
click at [218, 147] on button "Adicionar novo item" at bounding box center [215, 148] width 59 height 13
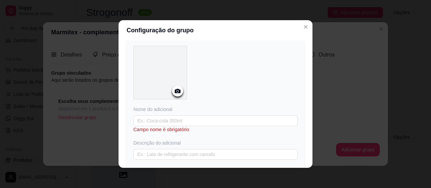
scroll to position [731, 0]
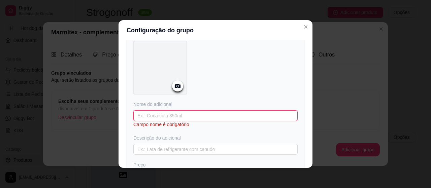
click at [268, 110] on input "text" at bounding box center [215, 115] width 164 height 11
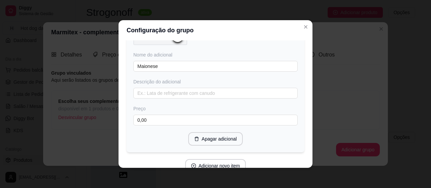
scroll to position [785, 0]
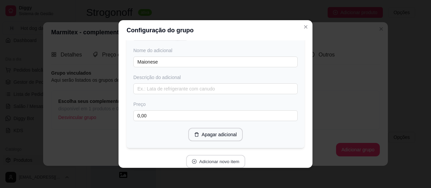
click at [215, 156] on button "Adicionar novo item" at bounding box center [215, 161] width 59 height 13
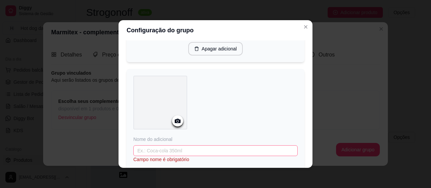
scroll to position [879, 0]
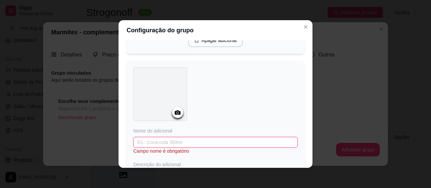
click at [251, 137] on input "text" at bounding box center [215, 142] width 164 height 11
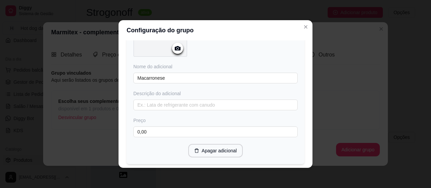
scroll to position [947, 0]
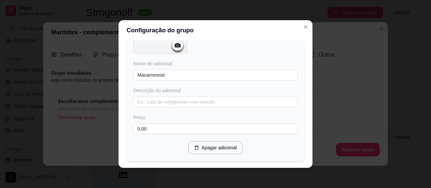
click at [231, 168] on button "Adicionar novo item" at bounding box center [215, 174] width 59 height 13
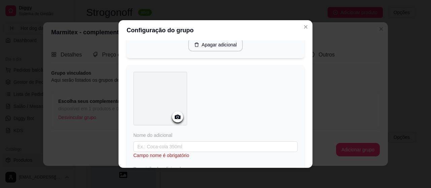
scroll to position [1054, 0]
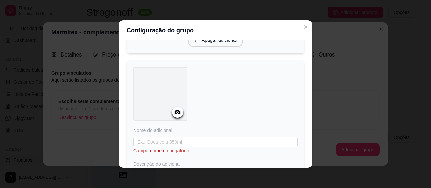
click at [273, 147] on div "Campo nome é obrigatório" at bounding box center [215, 150] width 164 height 7
click at [257, 128] on div "Nome do adicional Campo nome é obrigatório Descrição do adicional Preço 0,00" at bounding box center [215, 167] width 164 height 81
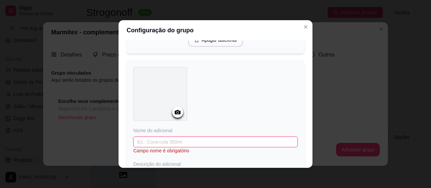
click at [251, 137] on input "text" at bounding box center [215, 142] width 164 height 11
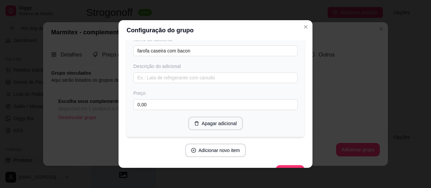
scroll to position [1154, 0]
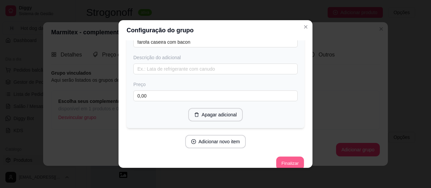
click at [277, 157] on button "Finalizar" at bounding box center [290, 163] width 28 height 13
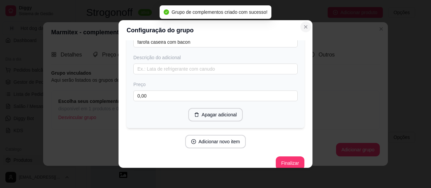
click at [303, 25] on icon "Close" at bounding box center [305, 26] width 5 height 5
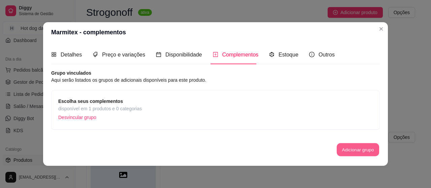
click at [339, 151] on button "Adicionar grupo" at bounding box center [358, 149] width 42 height 13
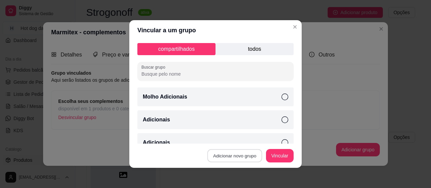
click at [235, 159] on button "Adicionar novo grupo" at bounding box center [234, 156] width 55 height 13
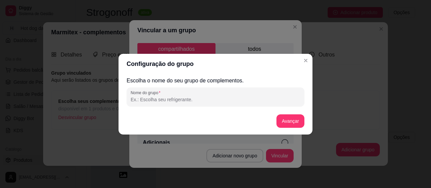
click at [201, 100] on input "Nome do grupo" at bounding box center [216, 99] width 170 height 7
click at [287, 123] on button "Avançar" at bounding box center [290, 120] width 27 height 13
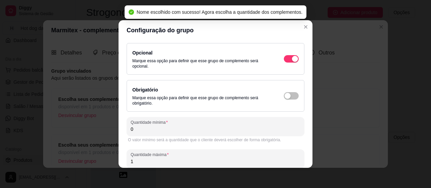
click at [249, 168] on div "O valor máximo é a quantidade máxima que o cliente irá conseguir escolher." at bounding box center [216, 172] width 178 height 8
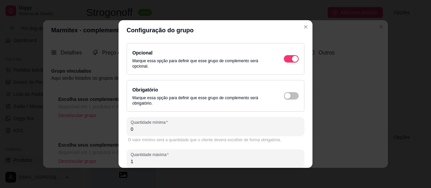
click at [248, 164] on input "1" at bounding box center [216, 161] width 170 height 7
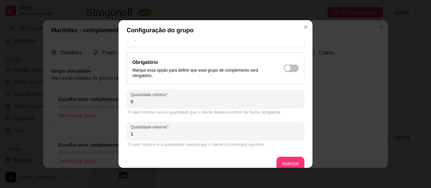
scroll to position [36, 0]
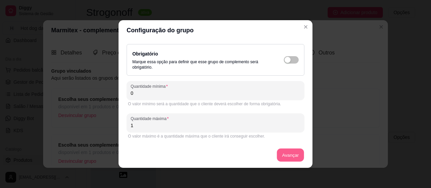
click at [289, 151] on button "Avançar" at bounding box center [290, 155] width 27 height 13
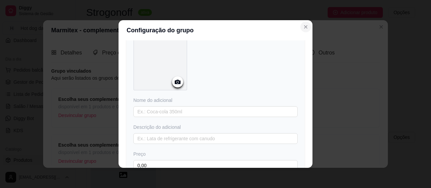
click at [303, 25] on icon "Close" at bounding box center [305, 26] width 5 height 5
click at [306, 29] on button "Close" at bounding box center [305, 27] width 11 height 11
click at [303, 27] on icon "Close" at bounding box center [305, 26] width 5 height 5
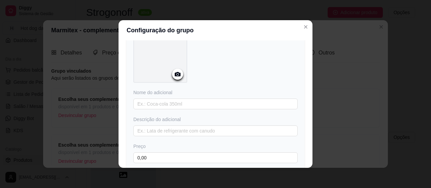
scroll to position [93, 0]
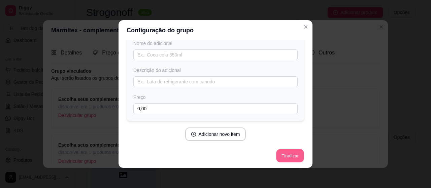
click at [284, 161] on button "Finalizar" at bounding box center [290, 156] width 28 height 13
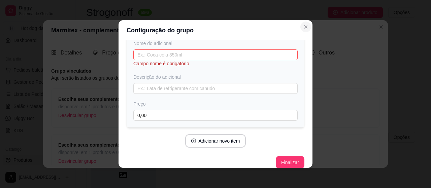
click at [305, 25] on icon "Close" at bounding box center [305, 26] width 5 height 5
click at [376, 63] on div "Configuração do grupo Adicione os itens que irão compor este grupo, depois você…" at bounding box center [215, 94] width 431 height 188
click at [189, 56] on input "text" at bounding box center [215, 54] width 164 height 11
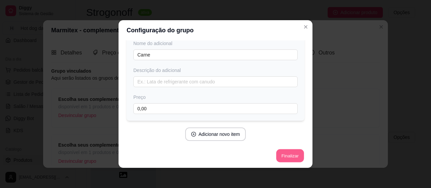
click at [282, 153] on button "Finalizar" at bounding box center [290, 156] width 28 height 13
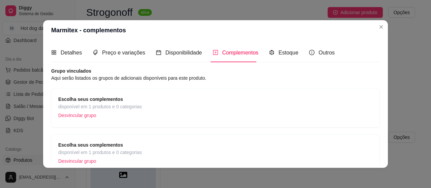
drag, startPoint x: 74, startPoint y: 117, endPoint x: 71, endPoint y: 110, distance: 6.9
drag, startPoint x: 71, startPoint y: 110, endPoint x: 125, endPoint y: 112, distance: 53.2
click at [125, 112] on div "Escolha seus complementos disponível em 1 produtos e 0 categorias Desvincular g…" at bounding box center [215, 131] width 329 height 85
click at [125, 112] on p "Desvincular grupo" at bounding box center [100, 115] width 84 height 10
click at [151, 124] on div "Escolha seus complementos disponível em 1 produtos e 0 categorias Desvincular g…" at bounding box center [215, 108] width 329 height 39
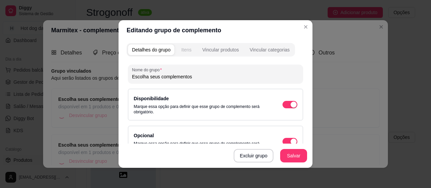
click at [182, 53] on div "Itens" at bounding box center [186, 49] width 10 height 7
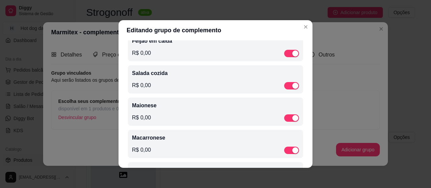
scroll to position [135, 0]
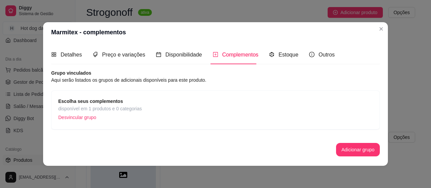
click at [77, 106] on span "disponível em 1 produtos e 0 categorias" at bounding box center [100, 108] width 84 height 7
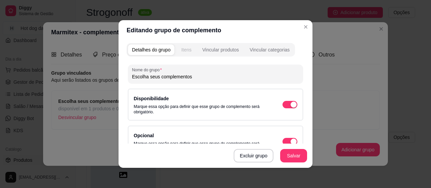
click at [187, 52] on div "Itens" at bounding box center [186, 49] width 10 height 7
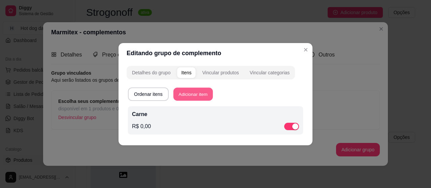
click at [186, 96] on button "Adicionar item" at bounding box center [192, 94] width 39 height 13
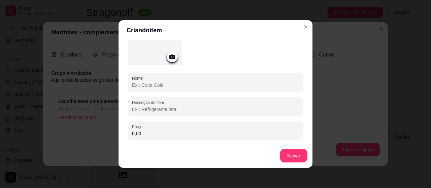
scroll to position [55, 0]
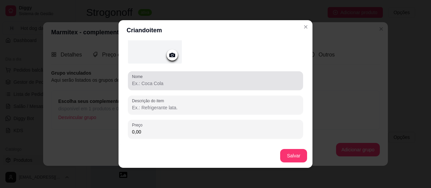
click at [252, 78] on div at bounding box center [215, 80] width 167 height 13
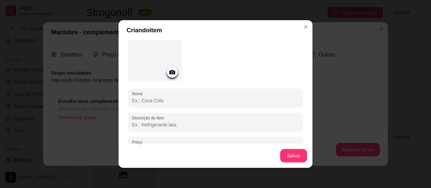
scroll to position [40, 0]
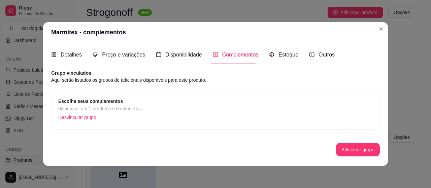
click at [77, 137] on div "Grupo vinculados Aqui serão listados os grupos de adicionais disponíveis para e…" at bounding box center [215, 113] width 329 height 87
click at [67, 117] on p "Desvincular grupo" at bounding box center [100, 117] width 84 height 10
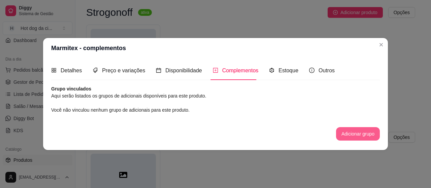
click at [360, 134] on button "Adicionar grupo" at bounding box center [358, 133] width 44 height 13
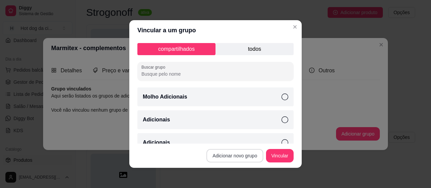
click at [223, 153] on button "Adicionar novo grupo" at bounding box center [234, 155] width 57 height 13
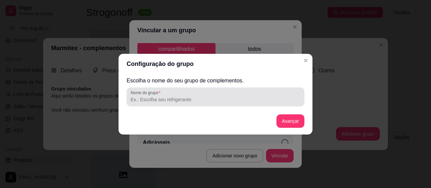
click at [220, 94] on div at bounding box center [216, 96] width 170 height 13
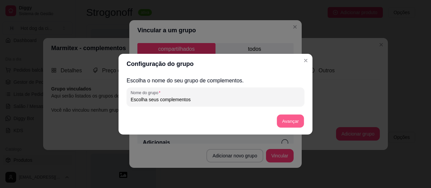
click at [280, 118] on button "Avançar" at bounding box center [290, 120] width 27 height 13
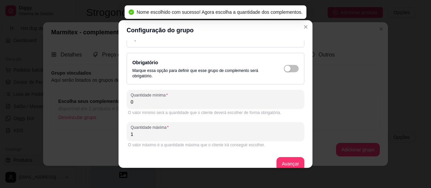
scroll to position [36, 0]
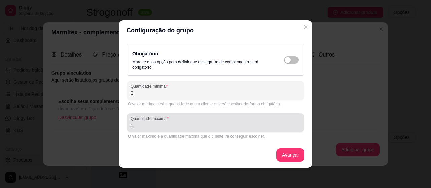
click at [218, 120] on div "1" at bounding box center [216, 122] width 170 height 13
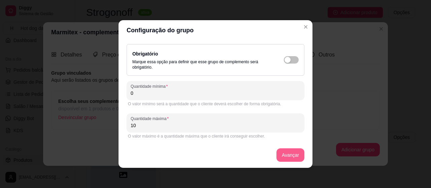
click at [282, 154] on button "Avançar" at bounding box center [290, 154] width 28 height 13
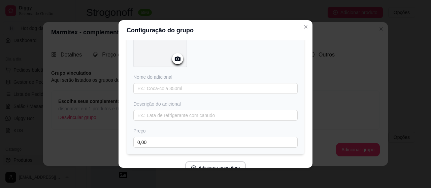
scroll to position [50, 0]
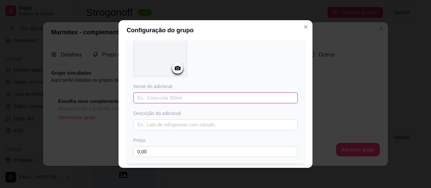
click at [240, 96] on input "text" at bounding box center [215, 98] width 164 height 11
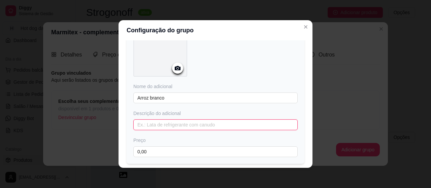
click at [259, 125] on input "text" at bounding box center [215, 125] width 164 height 11
click at [134, 124] on input "Vai na marmita" at bounding box center [215, 125] width 164 height 11
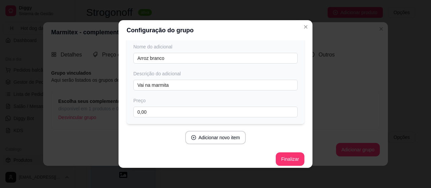
scroll to position [93, 0]
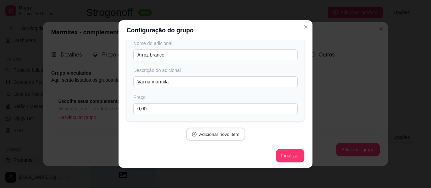
click at [218, 128] on button "Adicionar novo item" at bounding box center [215, 134] width 59 height 13
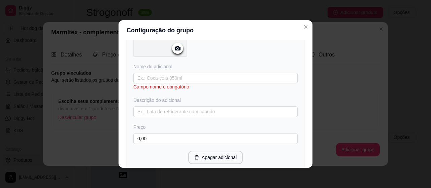
scroll to position [255, 0]
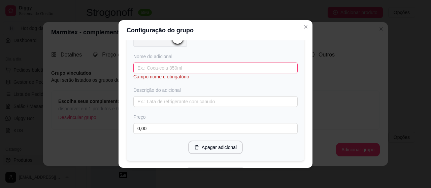
click at [174, 70] on input "text" at bounding box center [215, 68] width 164 height 11
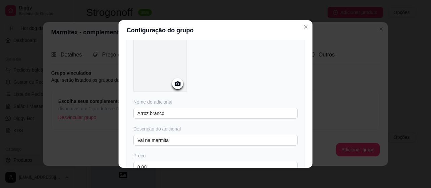
scroll to position [39, 0]
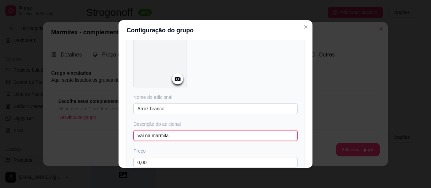
click at [245, 136] on input "Vai na marmita" at bounding box center [215, 135] width 164 height 11
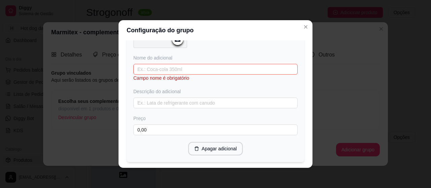
scroll to position [255, 0]
click at [235, 63] on input "text" at bounding box center [215, 68] width 164 height 11
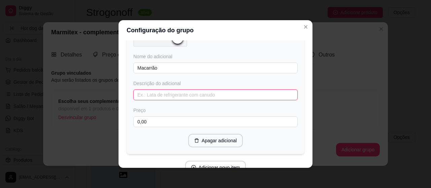
click at [254, 96] on input "text" at bounding box center [215, 95] width 164 height 11
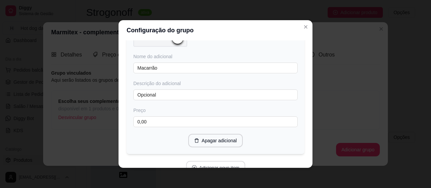
click at [215, 163] on button "Adicionar novo item" at bounding box center [215, 167] width 59 height 13
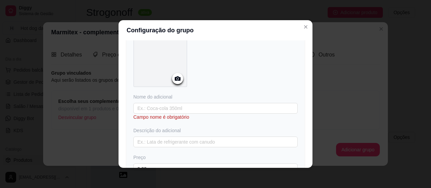
scroll to position [403, 0]
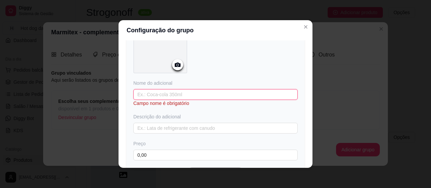
click at [206, 96] on input "text" at bounding box center [215, 94] width 164 height 11
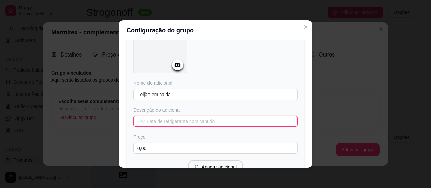
click at [240, 122] on input "text" at bounding box center [215, 121] width 164 height 11
click at [310, 166] on div "Configuração do grupo Adicione os itens que irão compor este grupo, depois você…" at bounding box center [215, 94] width 431 height 188
click at [308, 166] on div "Configuração do grupo Adicione os itens que irão compor este grupo, depois você…" at bounding box center [215, 94] width 431 height 188
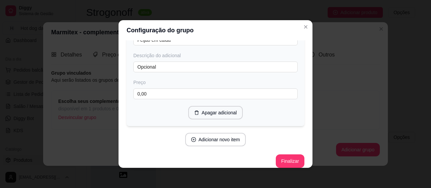
scroll to position [460, 0]
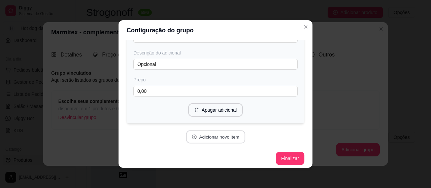
click at [225, 134] on button "Adicionar novo item" at bounding box center [215, 137] width 59 height 13
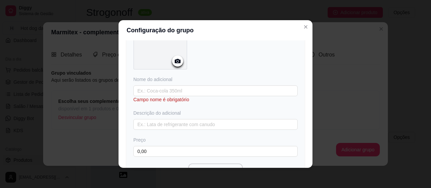
scroll to position [1, 0]
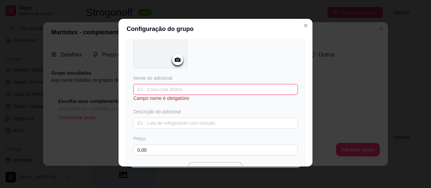
click at [259, 89] on input "text" at bounding box center [215, 89] width 164 height 11
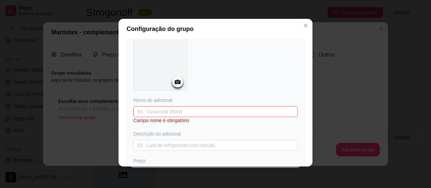
scroll to position [568, 0]
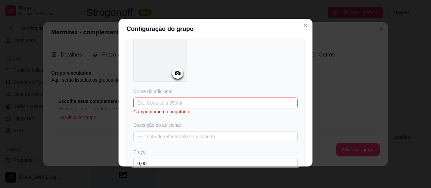
click at [260, 98] on input "text" at bounding box center [215, 103] width 164 height 11
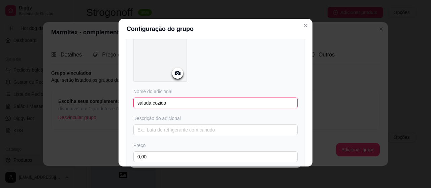
click at [134, 98] on input "salada cozida" at bounding box center [215, 103] width 164 height 11
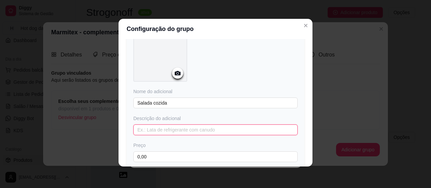
click at [246, 125] on input "text" at bounding box center [215, 130] width 164 height 11
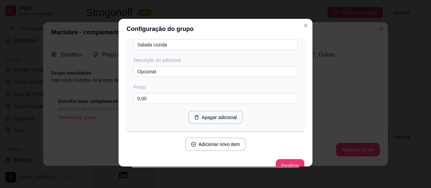
scroll to position [634, 0]
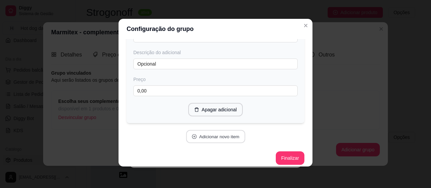
click at [232, 138] on div "Adicionar novo item" at bounding box center [216, 136] width 178 height 13
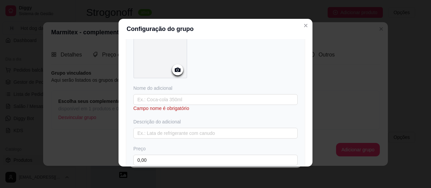
scroll to position [755, 0]
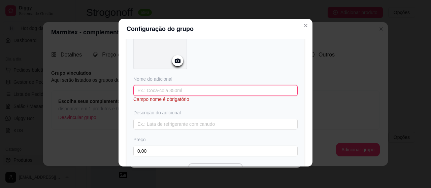
click at [201, 85] on input "text" at bounding box center [215, 90] width 164 height 11
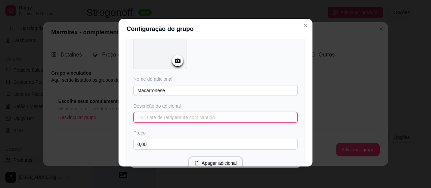
click at [198, 115] on input "text" at bounding box center [215, 117] width 164 height 11
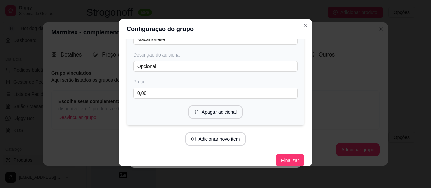
scroll to position [807, 0]
click at [219, 132] on button "Adicionar novo item" at bounding box center [215, 138] width 59 height 13
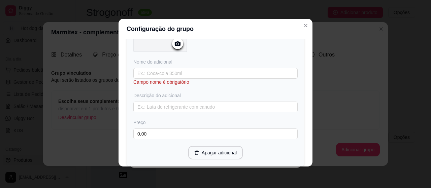
scroll to position [969, 0]
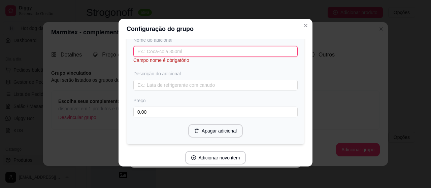
click at [243, 46] on input "text" at bounding box center [215, 51] width 164 height 11
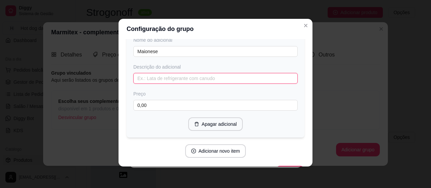
click at [239, 73] on input "text" at bounding box center [215, 78] width 164 height 11
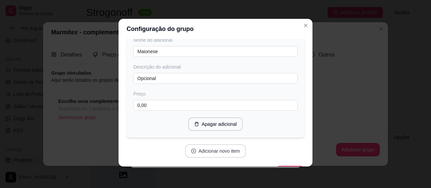
click at [218, 146] on button "Adicionar novo item" at bounding box center [215, 150] width 61 height 13
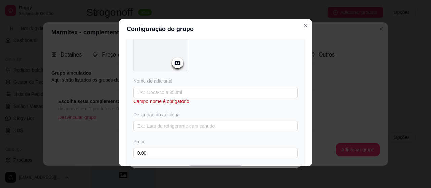
scroll to position [1103, 0]
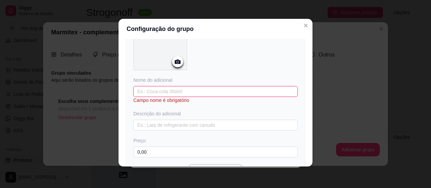
click at [157, 86] on input "text" at bounding box center [215, 91] width 164 height 11
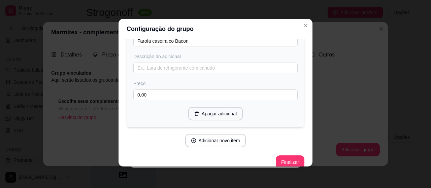
scroll to position [1154, 0]
click at [284, 156] on button "Finalizar" at bounding box center [290, 162] width 28 height 13
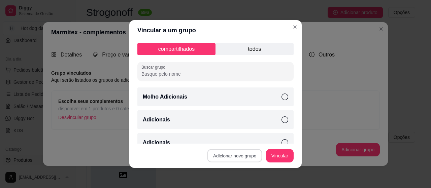
click at [239, 157] on button "Adicionar novo grupo" at bounding box center [234, 156] width 55 height 13
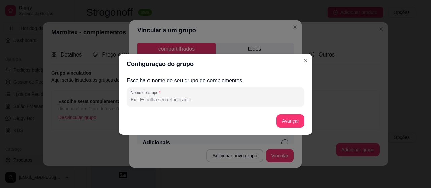
click at [193, 97] on input "Nome do grupo" at bounding box center [216, 99] width 170 height 7
click at [290, 120] on button "Avançar" at bounding box center [290, 120] width 27 height 13
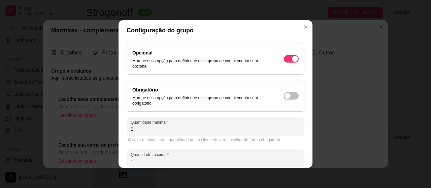
click at [225, 164] on input "1" at bounding box center [216, 161] width 170 height 7
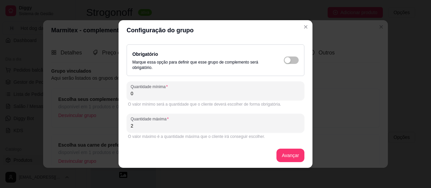
scroll to position [36, 0]
click at [281, 151] on button "Avançar" at bounding box center [290, 155] width 27 height 13
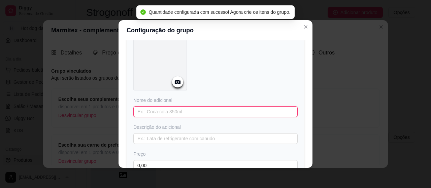
click at [214, 111] on input "text" at bounding box center [215, 111] width 164 height 11
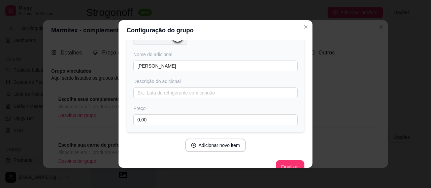
scroll to position [93, 0]
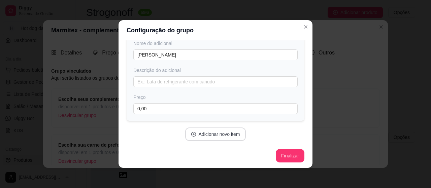
click at [226, 128] on button "Adicionar novo item" at bounding box center [215, 134] width 61 height 13
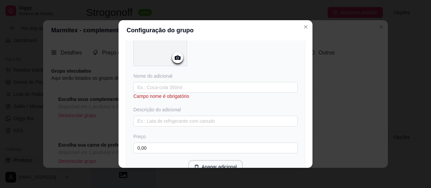
scroll to position [241, 0]
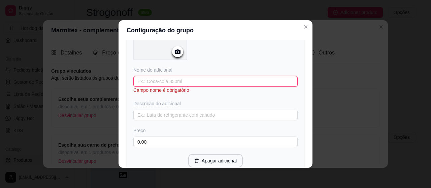
click at [235, 85] on input "text" at bounding box center [215, 81] width 164 height 11
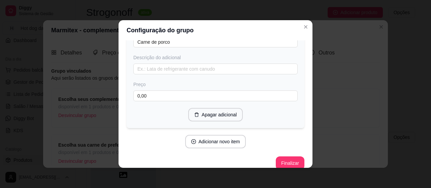
scroll to position [287, 0]
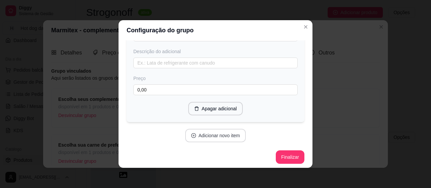
click at [228, 130] on button "Adicionar novo item" at bounding box center [215, 135] width 61 height 13
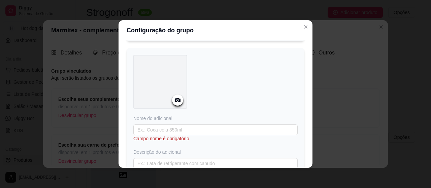
scroll to position [1, 0]
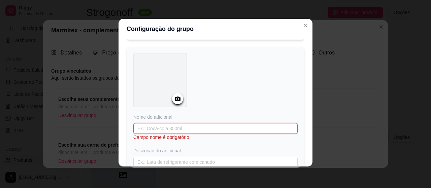
click at [256, 125] on input "text" at bounding box center [215, 128] width 164 height 11
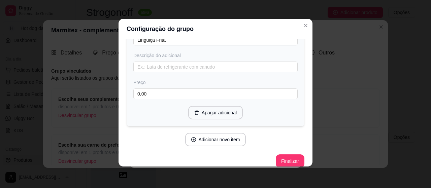
scroll to position [460, 0]
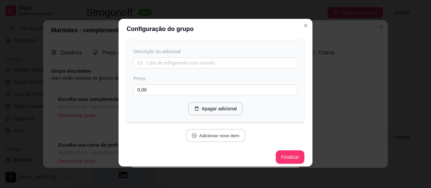
click at [209, 131] on button "Adicionar novo item" at bounding box center [215, 135] width 59 height 13
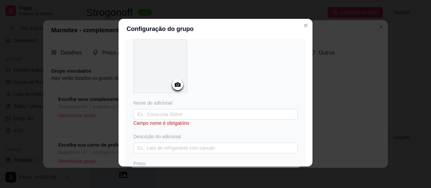
scroll to position [568, 0]
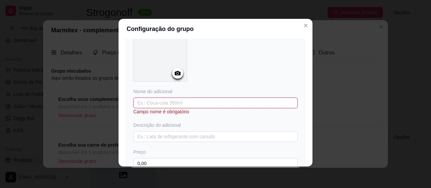
click at [251, 103] on input "text" at bounding box center [215, 103] width 164 height 11
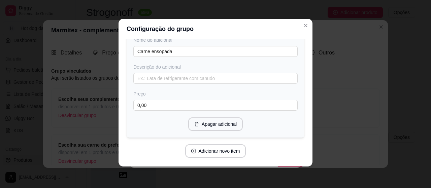
scroll to position [622, 0]
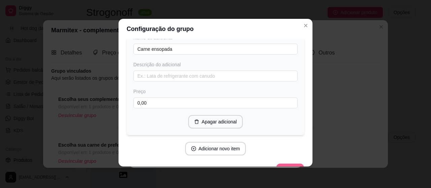
click at [282, 166] on button "Finalizar" at bounding box center [290, 170] width 28 height 13
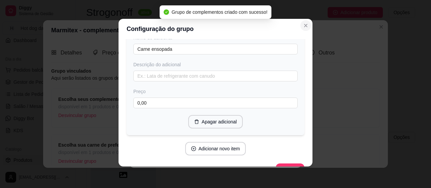
click at [303, 25] on icon "Close" at bounding box center [305, 25] width 5 height 5
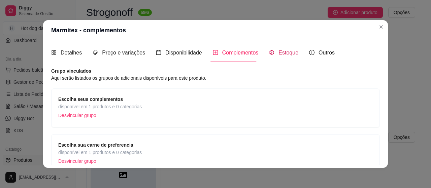
click at [283, 56] on span "Estoque" at bounding box center [288, 53] width 20 height 6
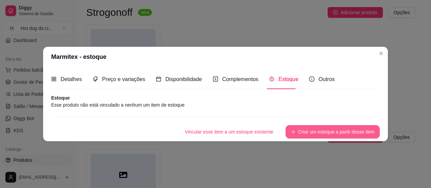
click at [332, 134] on button "Criar um estoque a partir desse item" at bounding box center [333, 131] width 94 height 13
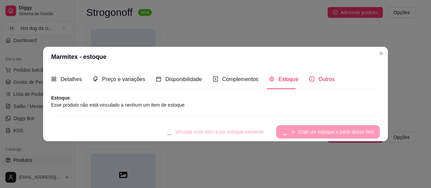
click at [320, 82] on span "Outros" at bounding box center [327, 79] width 16 height 6
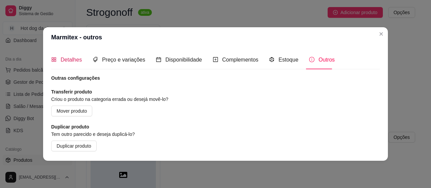
click at [75, 60] on span "Detalhes" at bounding box center [71, 60] width 21 height 6
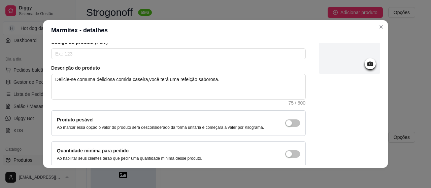
scroll to position [85, 0]
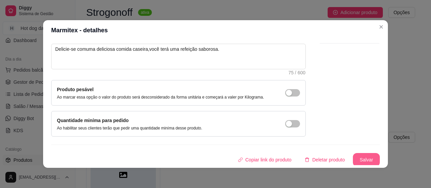
click at [361, 157] on button "Salvar" at bounding box center [366, 159] width 27 height 13
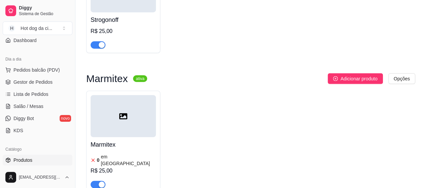
scroll to position [2166, 0]
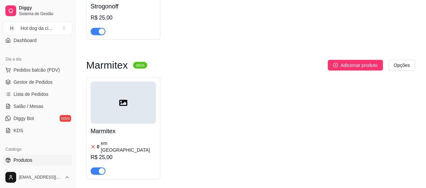
click at [139, 145] on div "0 em [GEOGRAPHIC_DATA]" at bounding box center [123, 146] width 65 height 13
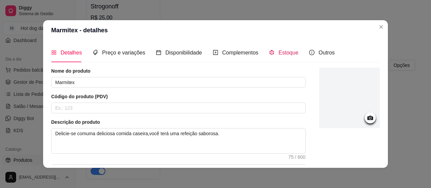
click at [291, 50] on span "Estoque" at bounding box center [288, 53] width 20 height 6
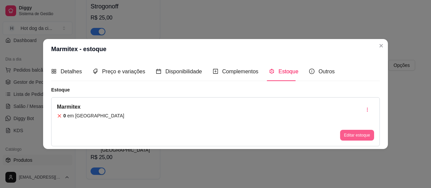
click at [358, 138] on button "Editar estoque" at bounding box center [357, 135] width 34 height 11
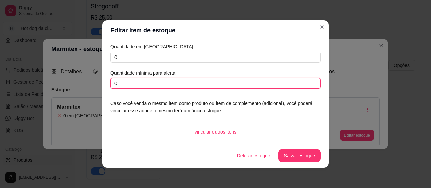
click at [122, 81] on input "0" at bounding box center [215, 83] width 210 height 11
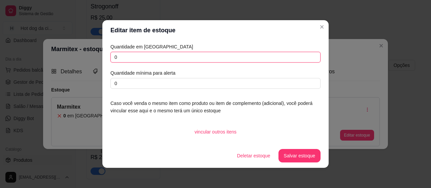
click at [152, 57] on input "0" at bounding box center [215, 57] width 210 height 11
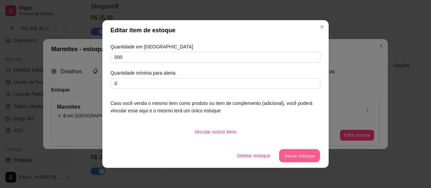
click at [290, 153] on button "Salvar estoque" at bounding box center [299, 156] width 41 height 13
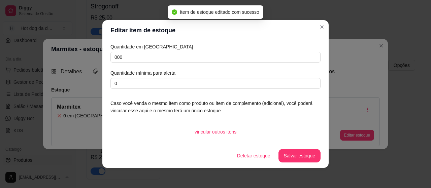
click at [326, 27] on header "Editar item de estoque" at bounding box center [215, 30] width 226 height 20
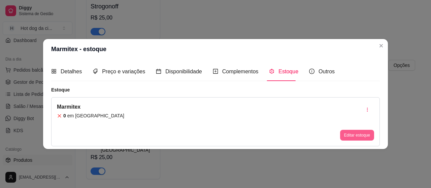
click at [360, 136] on button "Editar estoque" at bounding box center [357, 135] width 34 height 11
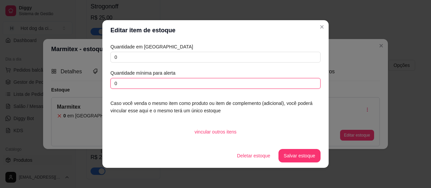
click at [196, 79] on input "0" at bounding box center [215, 83] width 210 height 11
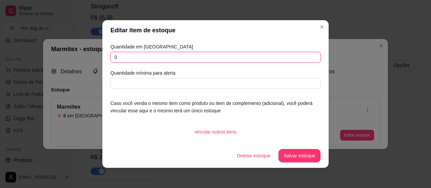
click at [201, 52] on input "0" at bounding box center [215, 57] width 210 height 11
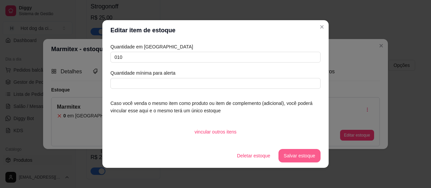
click at [294, 154] on button "Salvar estoque" at bounding box center [299, 155] width 42 height 13
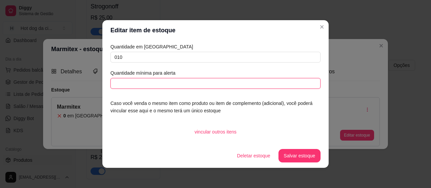
click at [125, 84] on input "text" at bounding box center [215, 83] width 210 height 11
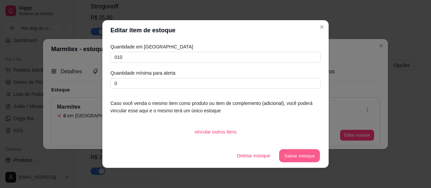
click at [301, 158] on button "Salvar estoque" at bounding box center [299, 156] width 41 height 13
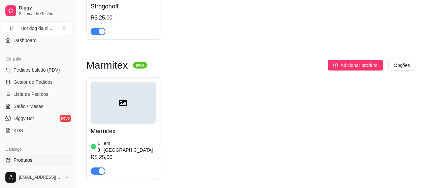
click at [130, 136] on h4 "Marmitex" at bounding box center [123, 131] width 65 height 9
click at [94, 35] on span "button" at bounding box center [98, 31] width 15 height 7
click at [99, 171] on div "button" at bounding box center [102, 171] width 6 height 6
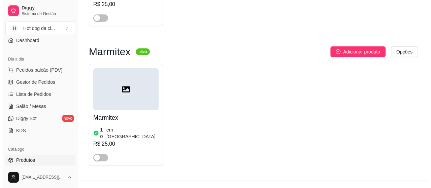
scroll to position [2190, 0]
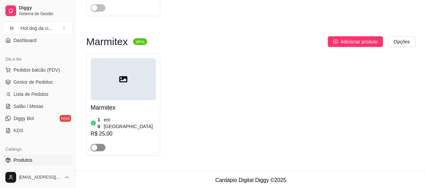
click at [93, 145] on div "button" at bounding box center [94, 148] width 6 height 6
click at [133, 124] on div "10 em [GEOGRAPHIC_DATA]" at bounding box center [123, 123] width 65 height 13
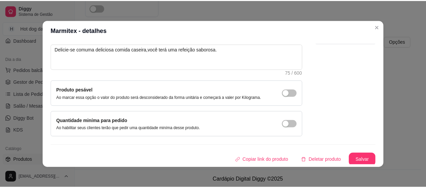
scroll to position [85, 0]
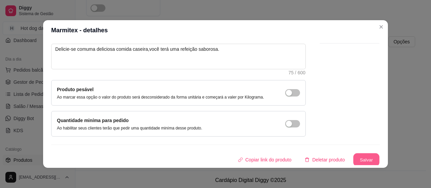
click at [356, 155] on button "Salvar" at bounding box center [366, 160] width 26 height 13
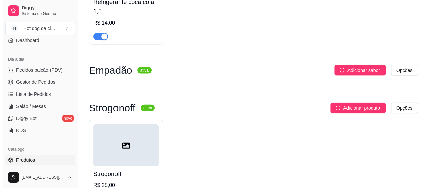
scroll to position [2190, 0]
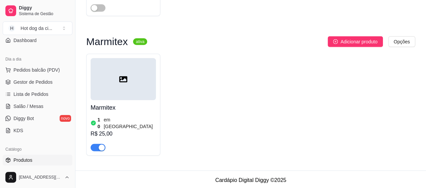
click at [118, 92] on div at bounding box center [123, 79] width 65 height 42
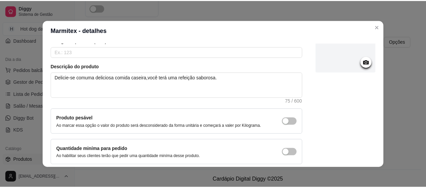
scroll to position [81, 0]
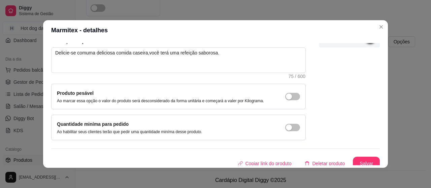
click at [327, 92] on div at bounding box center [349, 64] width 61 height 154
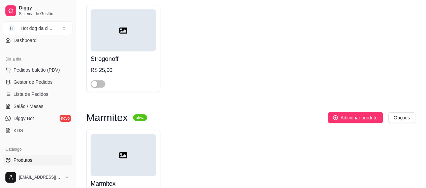
scroll to position [2087, 0]
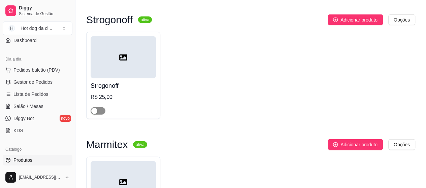
click at [98, 115] on button "button" at bounding box center [98, 110] width 15 height 7
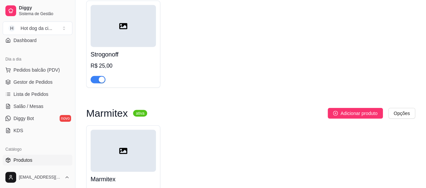
scroll to position [2132, 0]
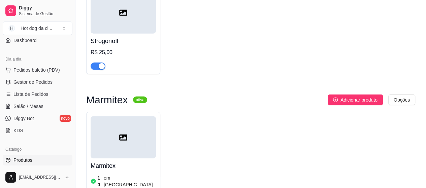
click at [210, 81] on div "Strogonoff ativa Adicionar produto Opções Strogonoff R$ 25,00" at bounding box center [250, 25] width 329 height 111
